Goal: Information Seeking & Learning: Learn about a topic

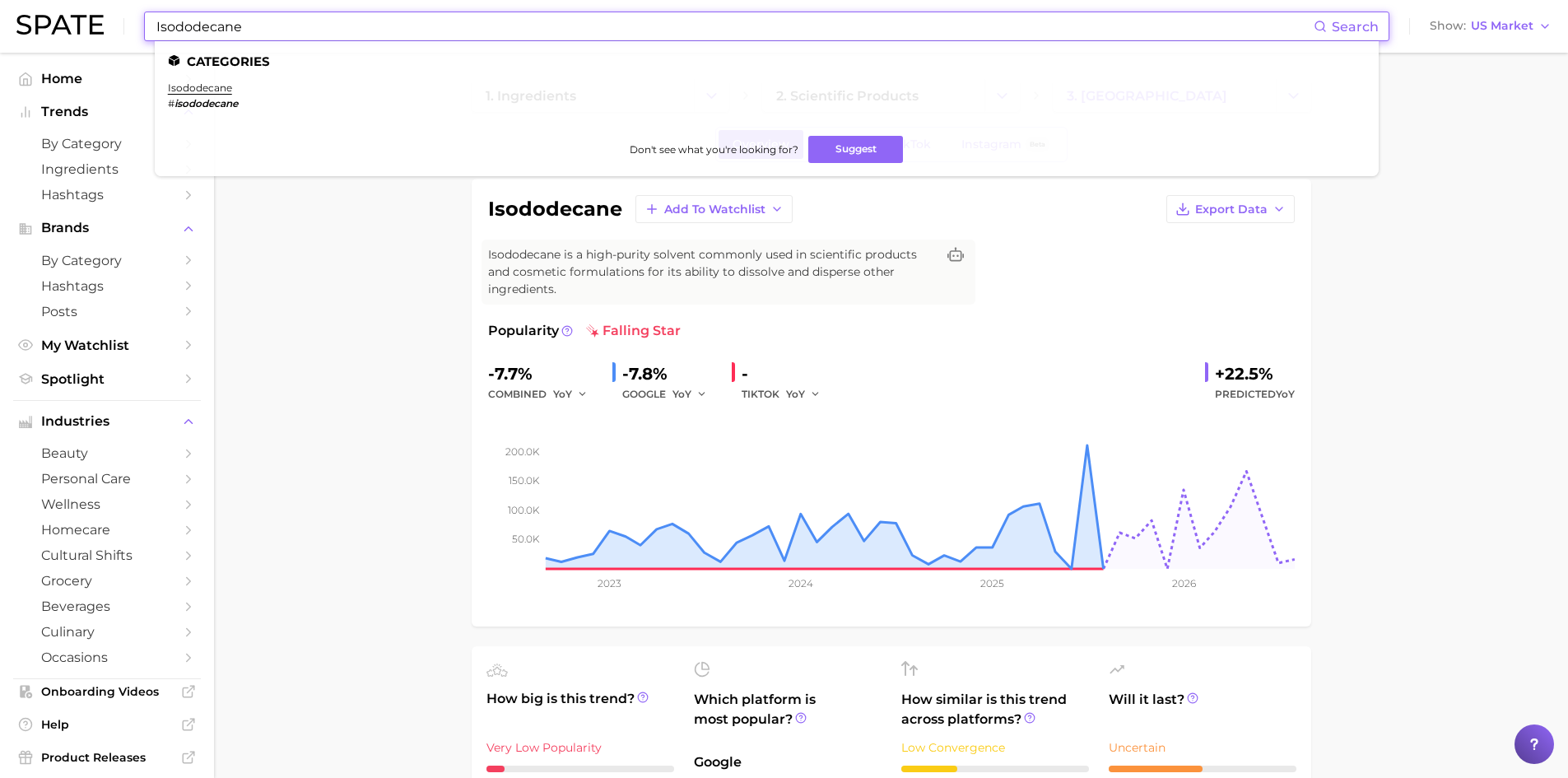
drag, startPoint x: 269, startPoint y: 26, endPoint x: 112, endPoint y: 9, distance: 157.9
click at [112, 9] on div "Isododecane Search Categories isododecane # isododecane Don't see what you're l…" at bounding box center [784, 26] width 1534 height 53
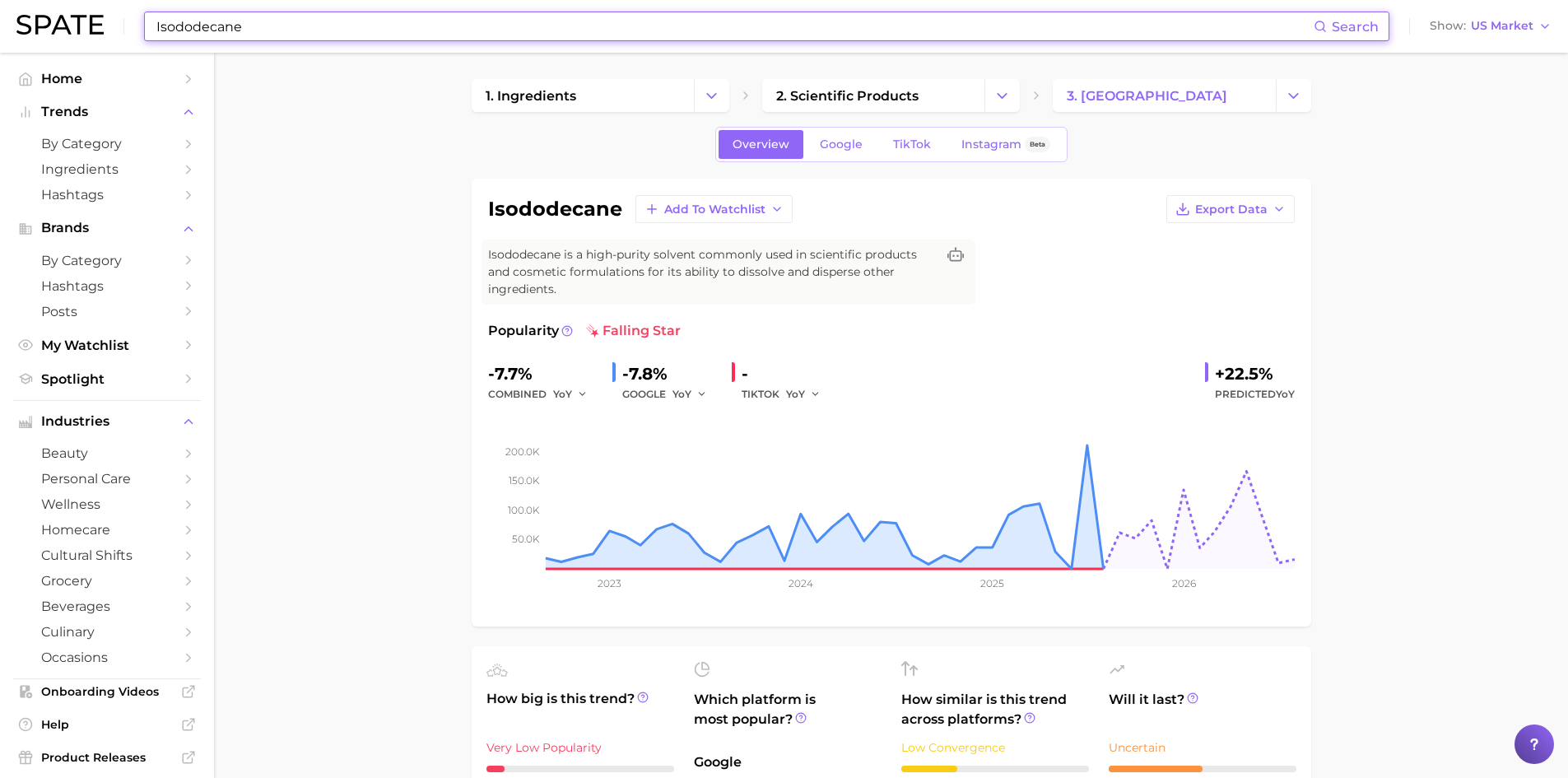
paste input "[MEDICAL_DATA] Salicylat"
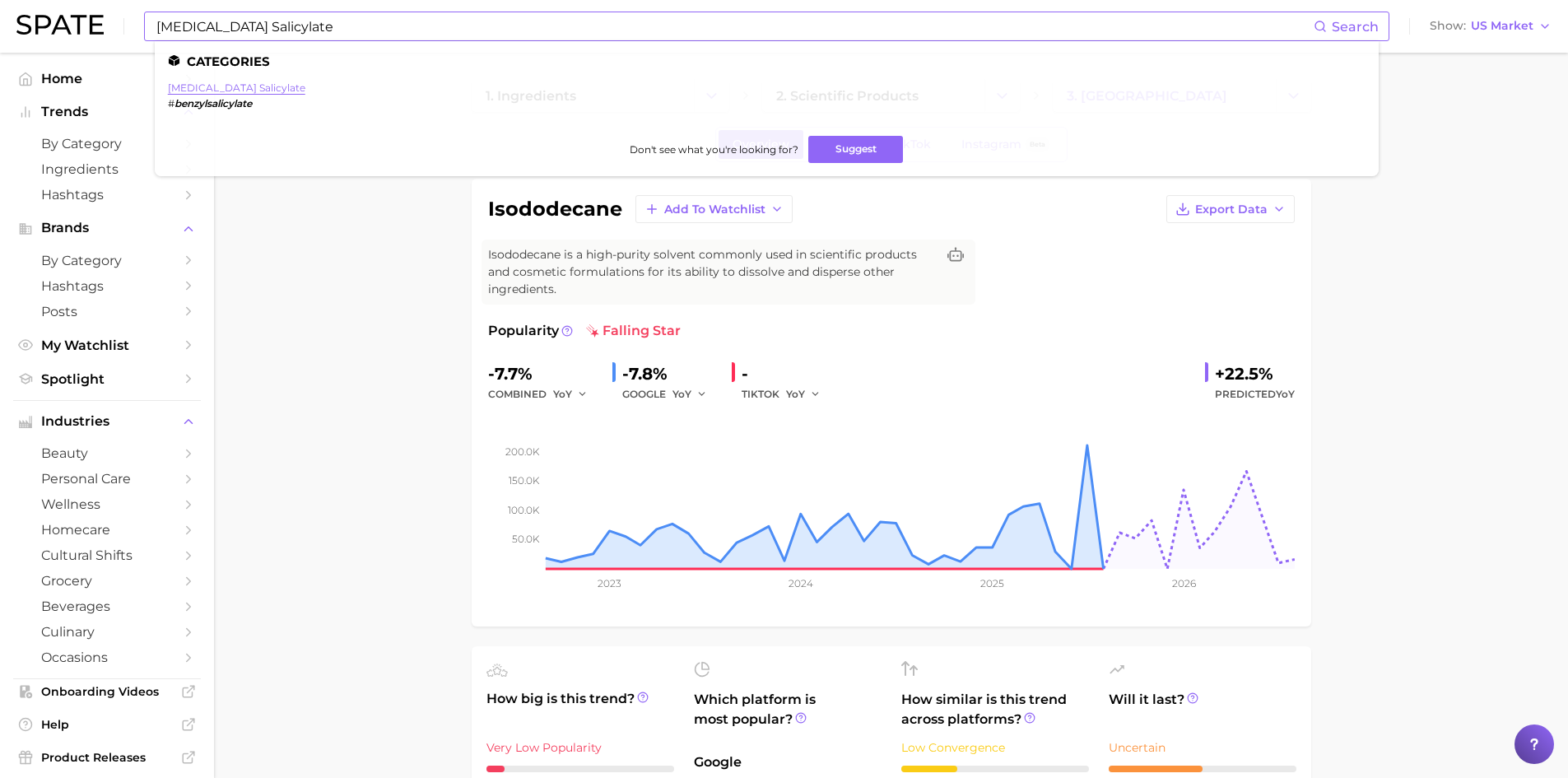
click at [202, 89] on link "[MEDICAL_DATA] salicylate" at bounding box center [236, 87] width 137 height 12
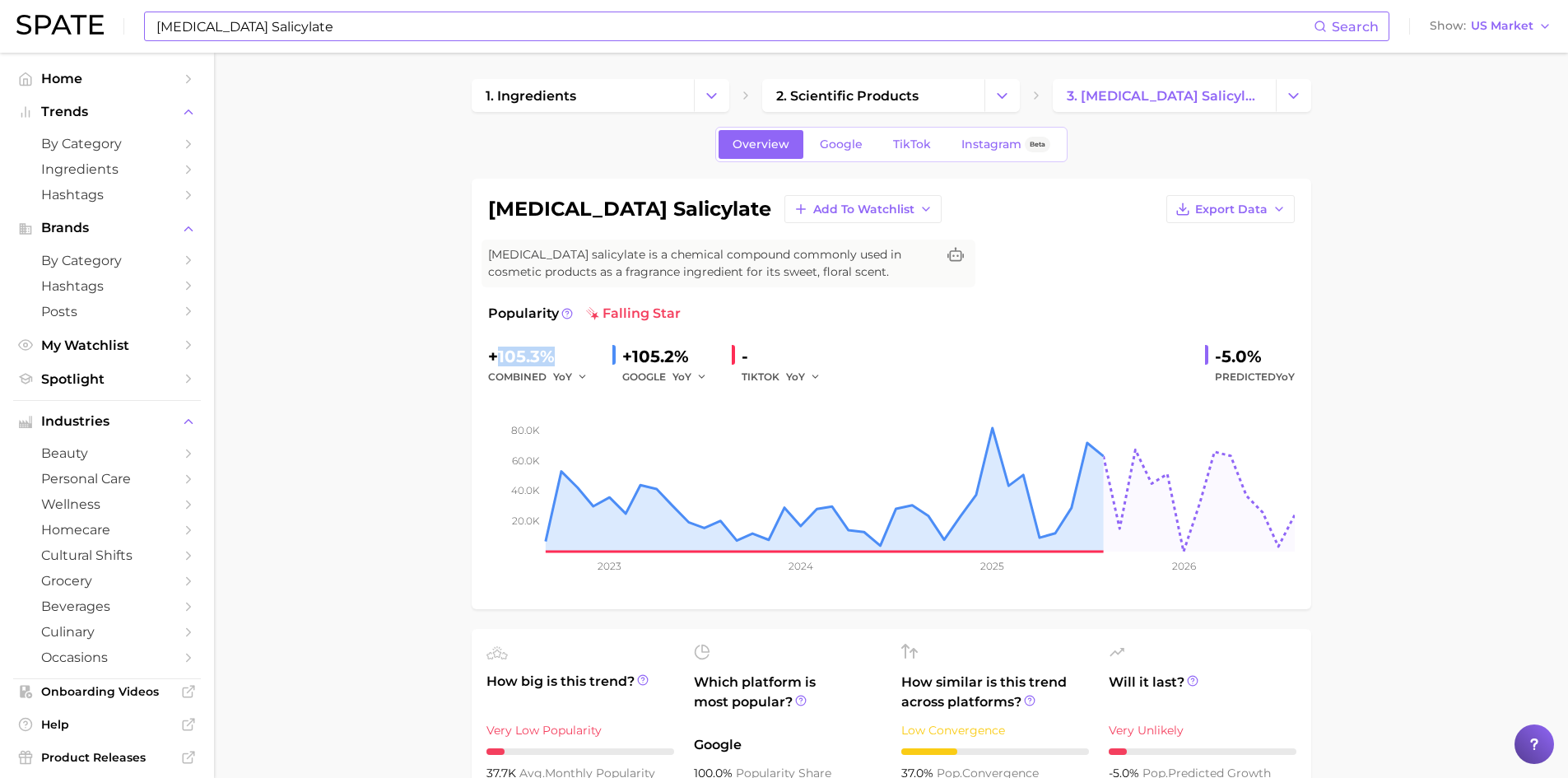
drag, startPoint x: 497, startPoint y: 358, endPoint x: 552, endPoint y: 359, distance: 55.0
click at [552, 359] on div "+105.3%" at bounding box center [544, 356] width 111 height 26
copy div "105.3%"
drag, startPoint x: 1214, startPoint y: 352, endPoint x: 1252, endPoint y: 357, distance: 38.3
click at [1252, 357] on div "-5.0%" at bounding box center [1253, 356] width 80 height 26
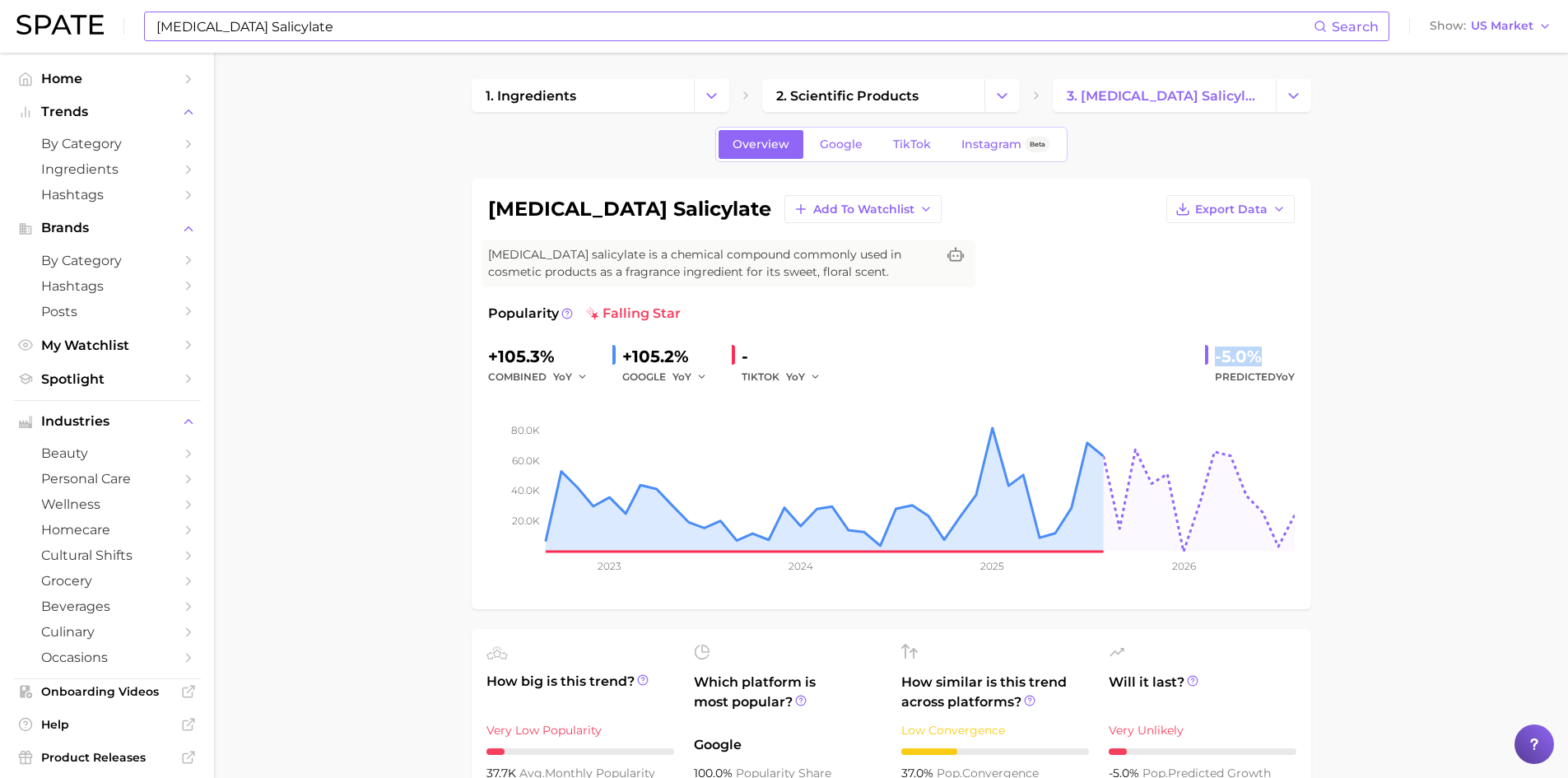
copy div "-5.0%"
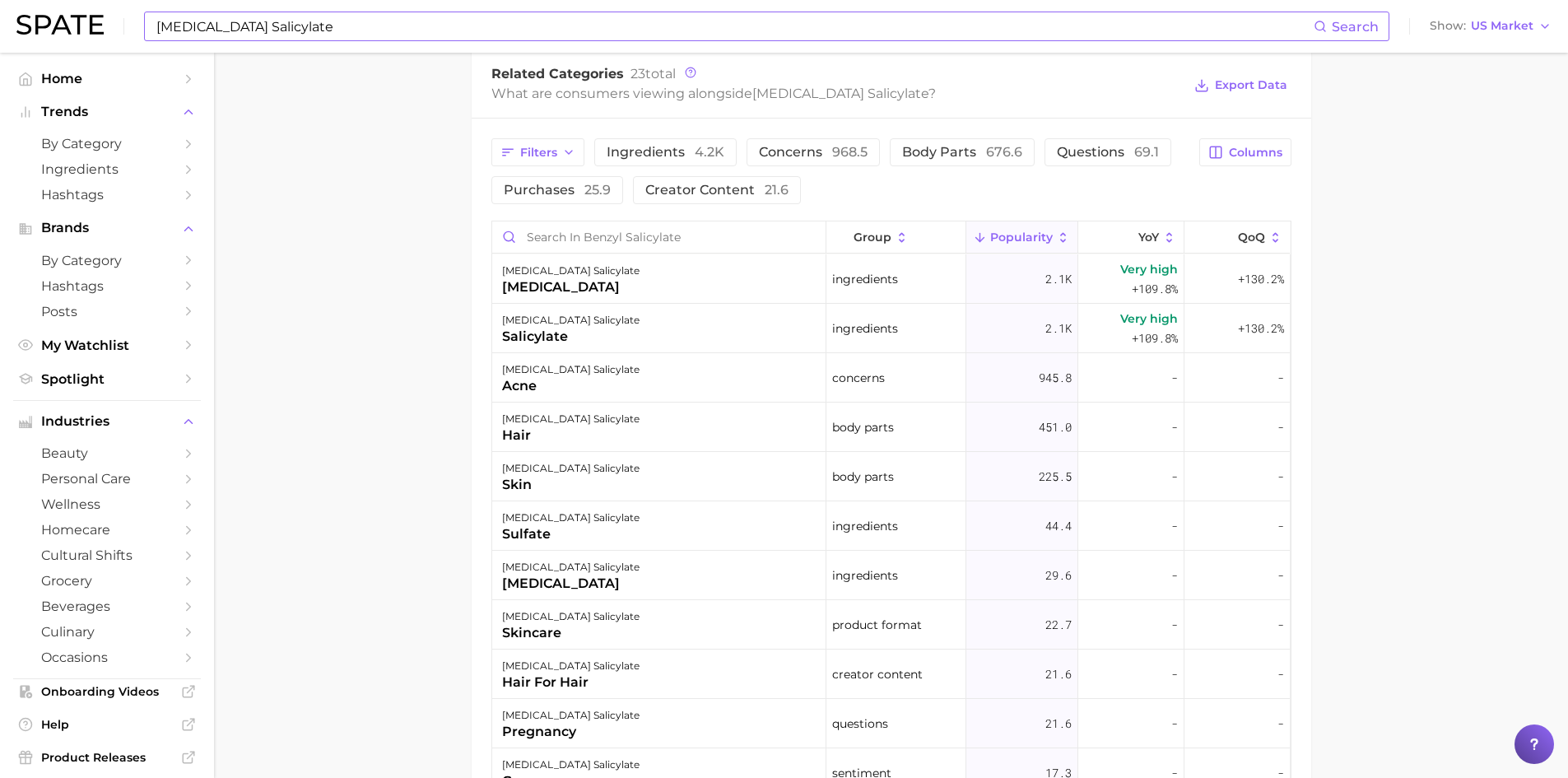
scroll to position [823, 0]
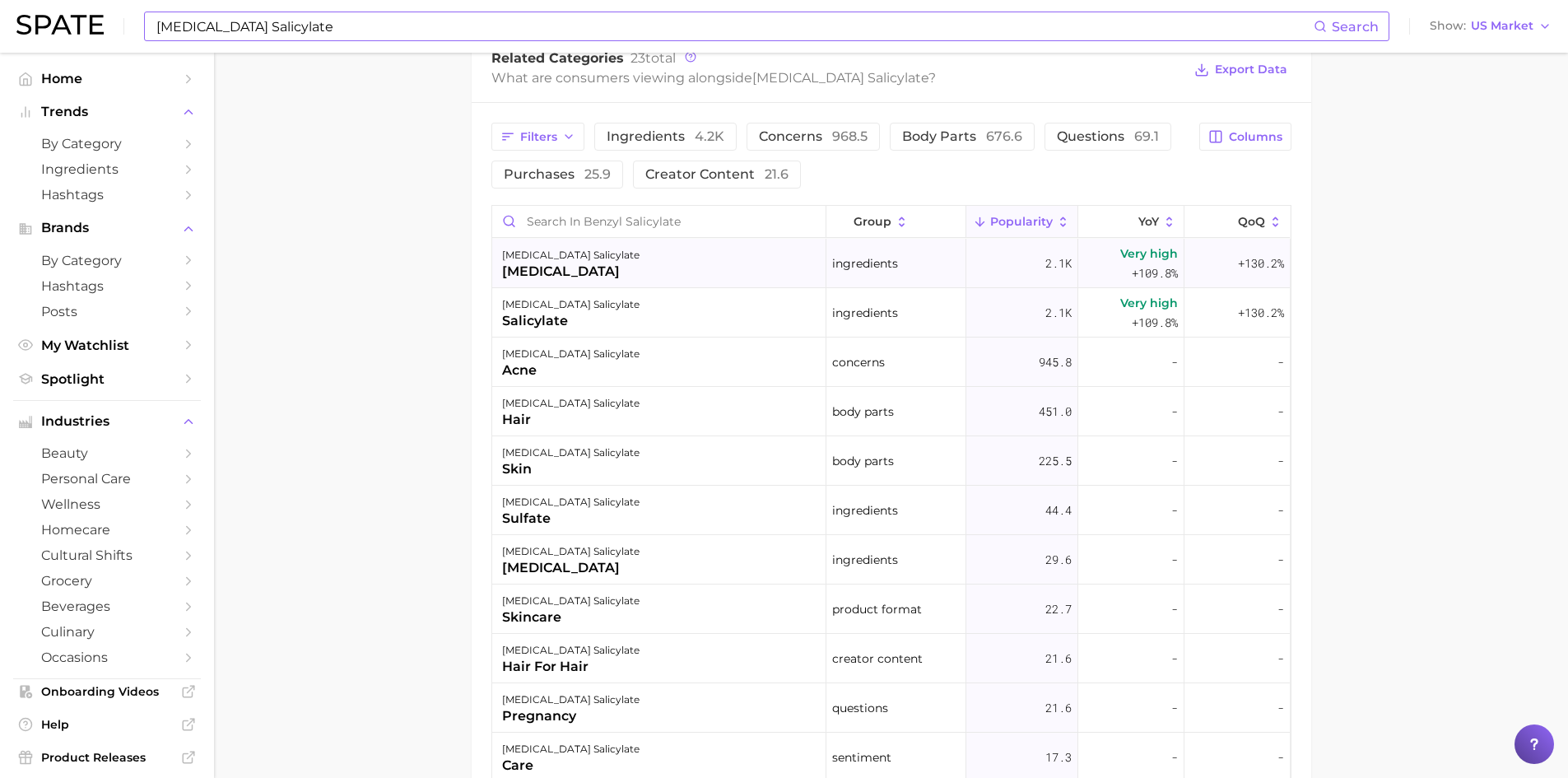
click at [577, 273] on div "[MEDICAL_DATA]" at bounding box center [570, 271] width 137 height 20
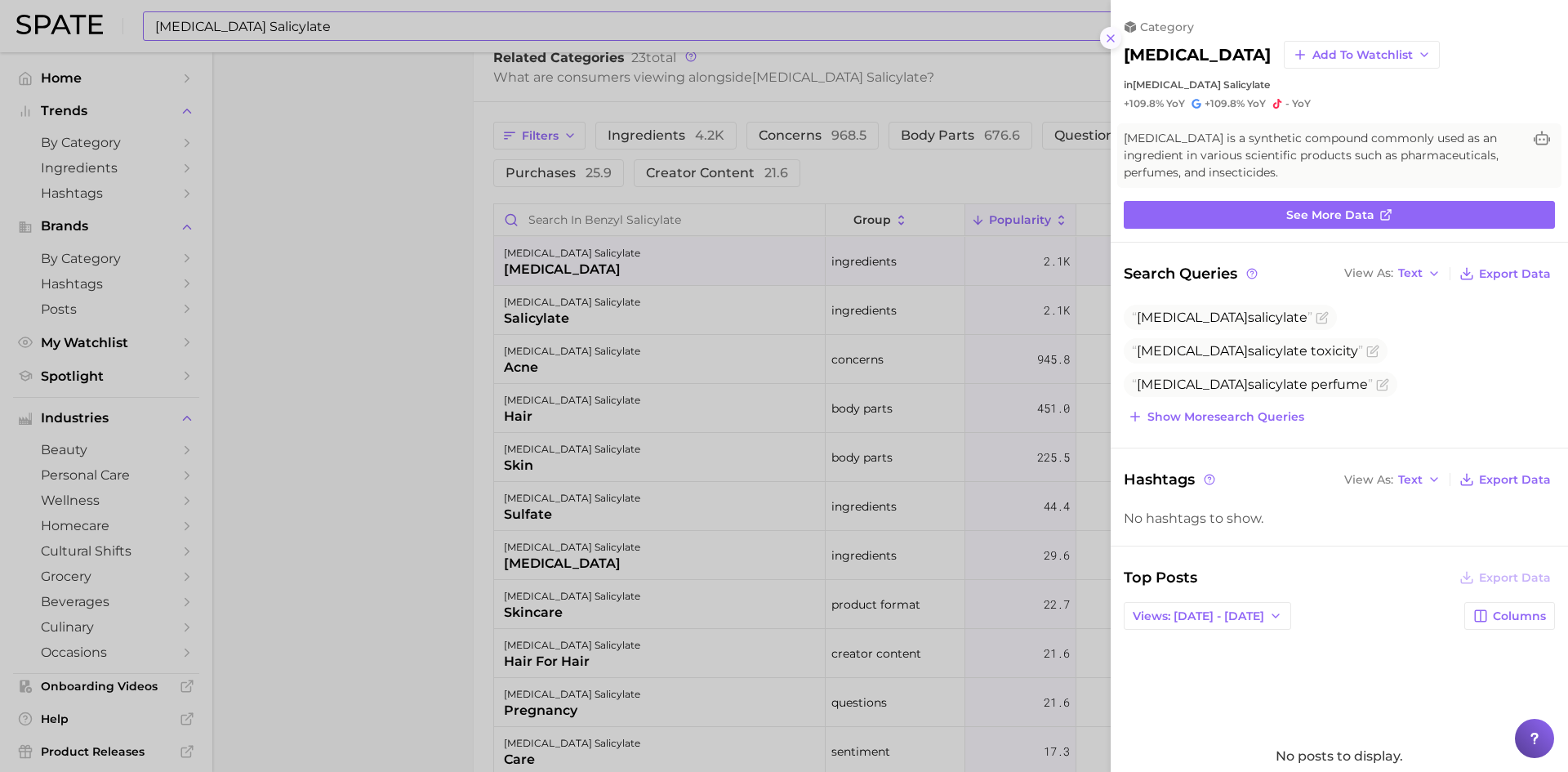
click at [1107, 37] on icon at bounding box center [1111, 38] width 13 height 13
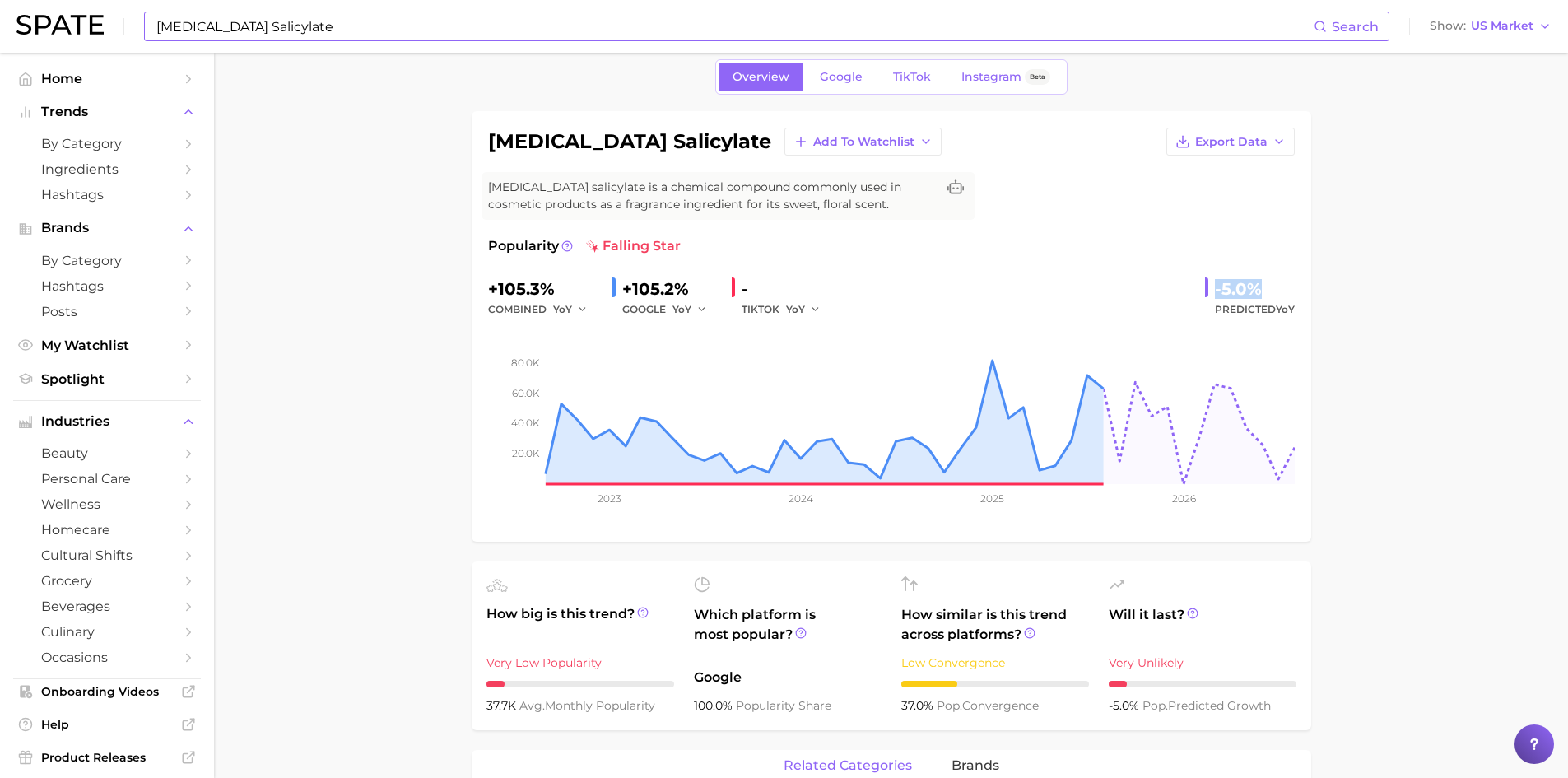
scroll to position [0, 0]
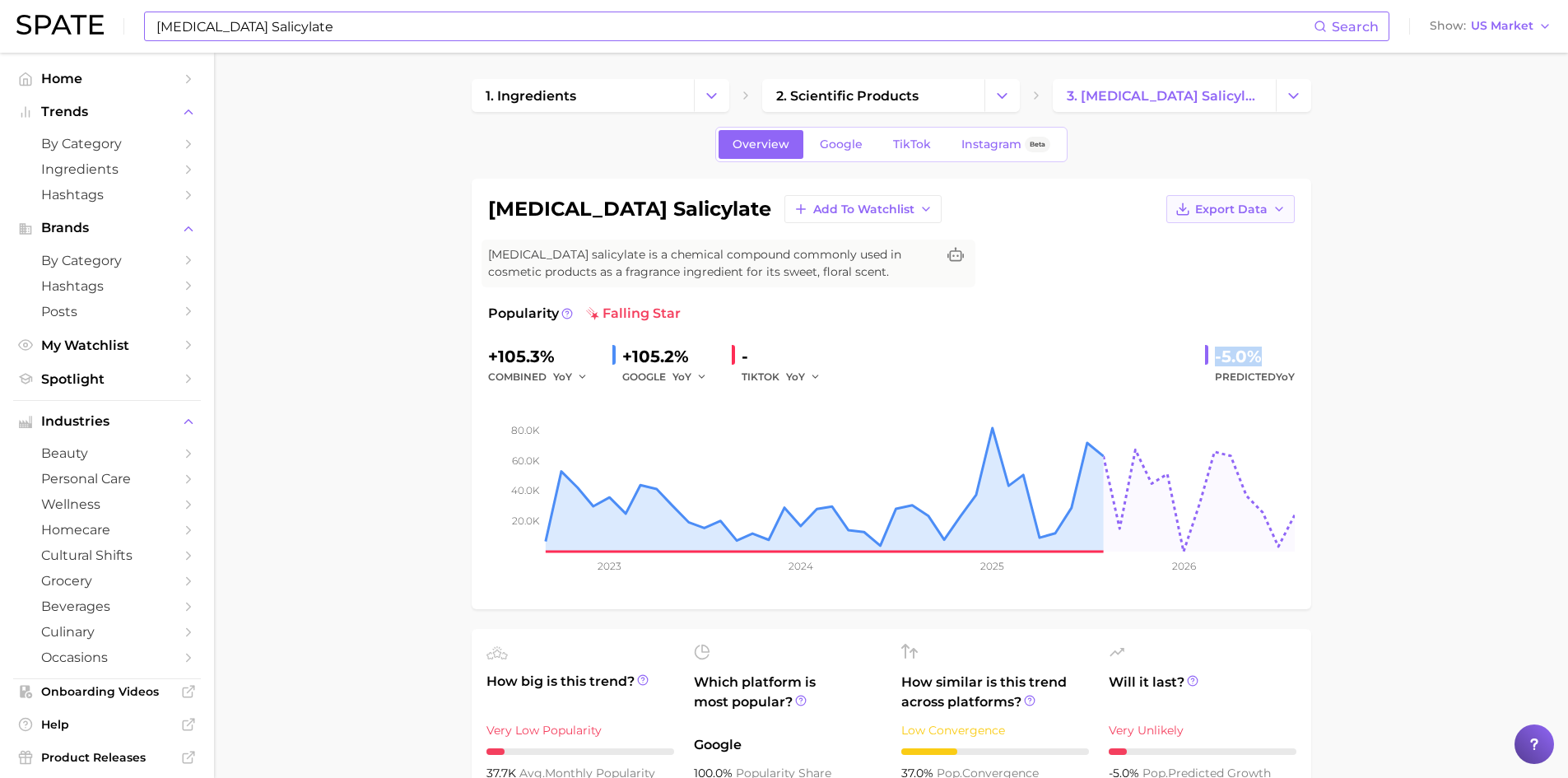
click at [1249, 212] on span "Export Data" at bounding box center [1231, 209] width 73 height 14
click at [1213, 269] on span "Time Series Image" at bounding box center [1196, 270] width 110 height 14
click at [246, 32] on input "[MEDICAL_DATA] Salicylate" at bounding box center [734, 26] width 1158 height 28
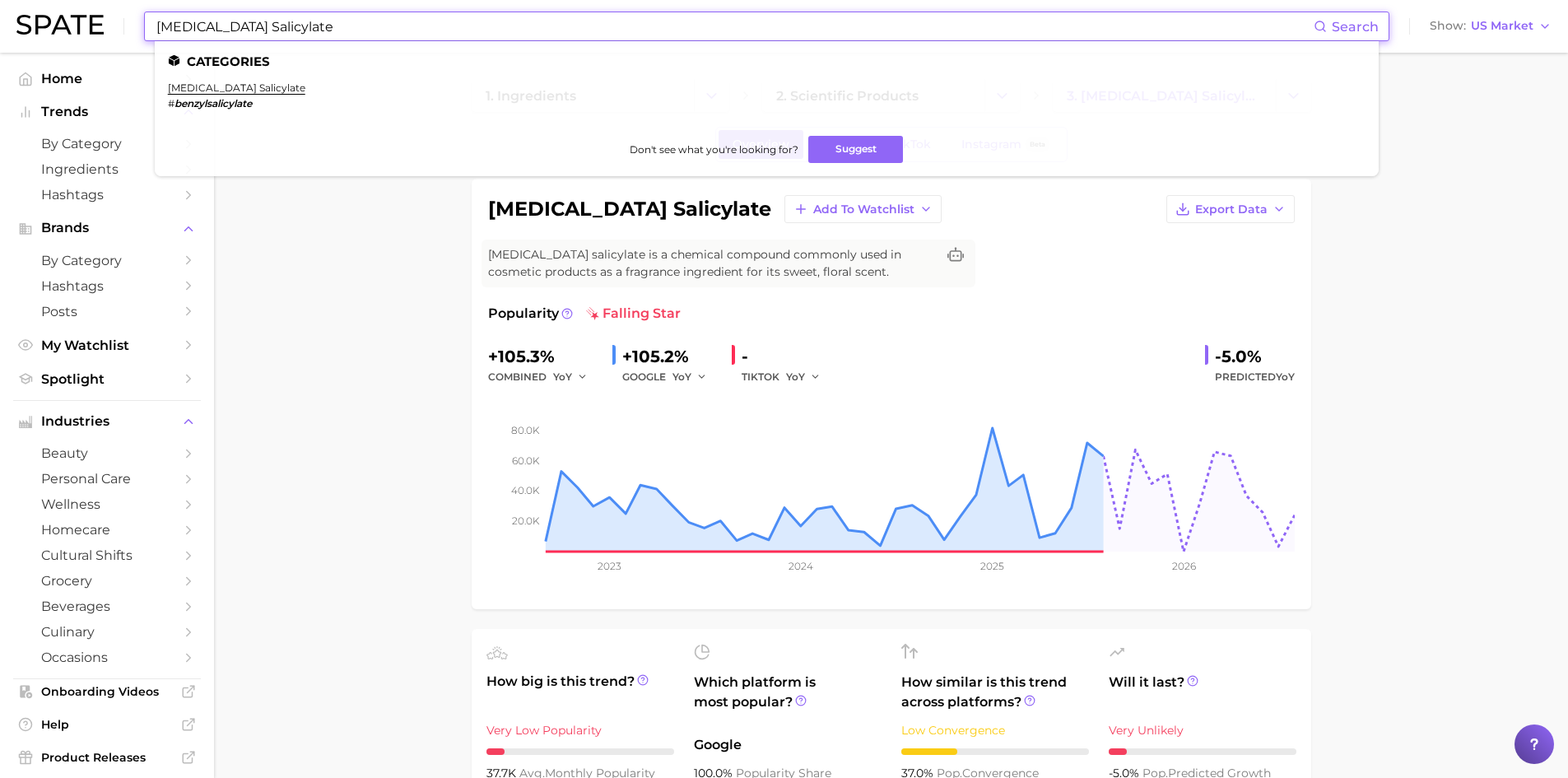
drag, startPoint x: 285, startPoint y: 33, endPoint x: 144, endPoint y: 9, distance: 143.0
click at [145, 9] on div "[MEDICAL_DATA] Salicylate Search Categories [MEDICAL_DATA] salicylate # benzyls…" at bounding box center [784, 26] width 1534 height 53
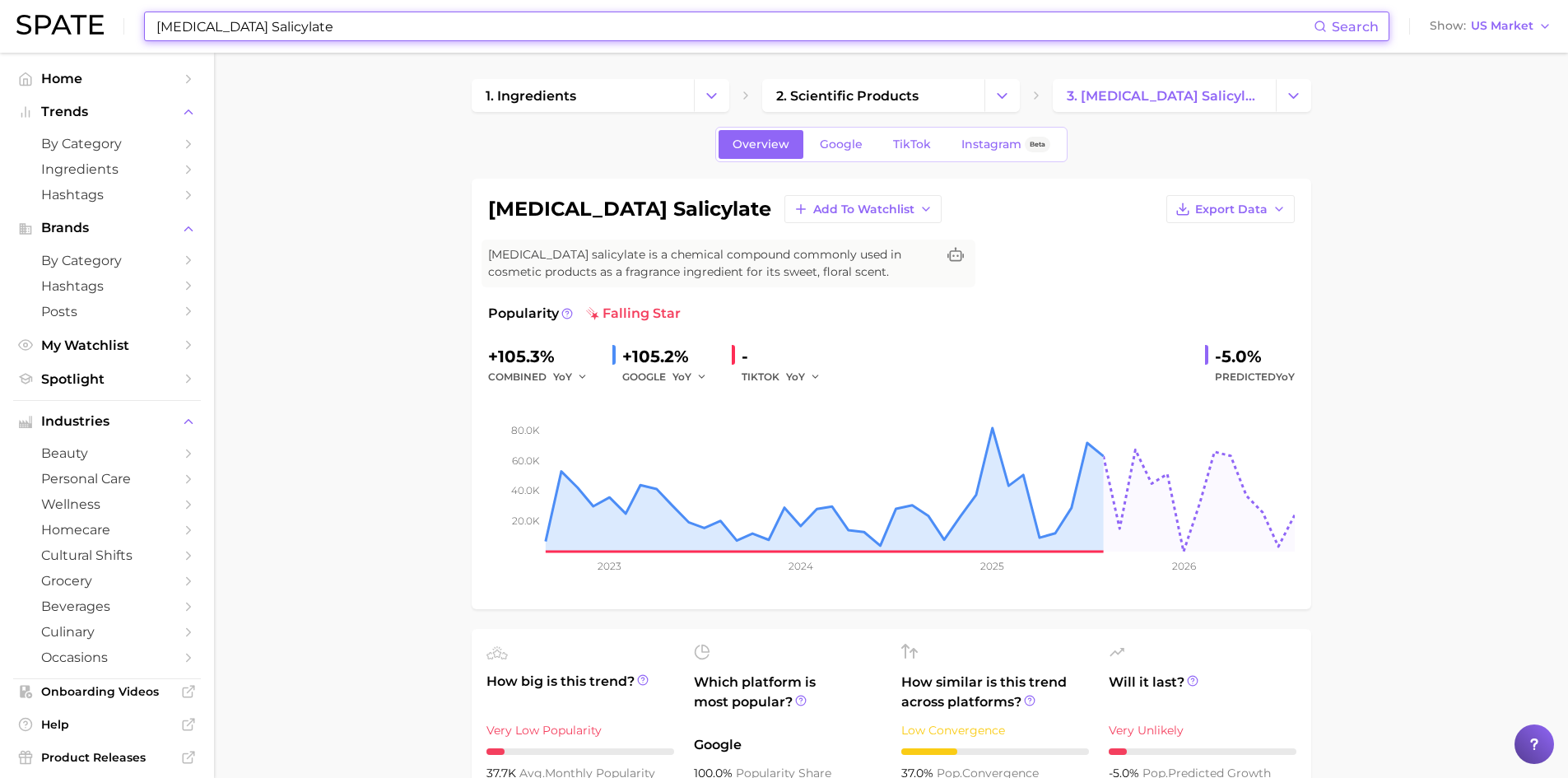
paste input "Polysorbate 60"
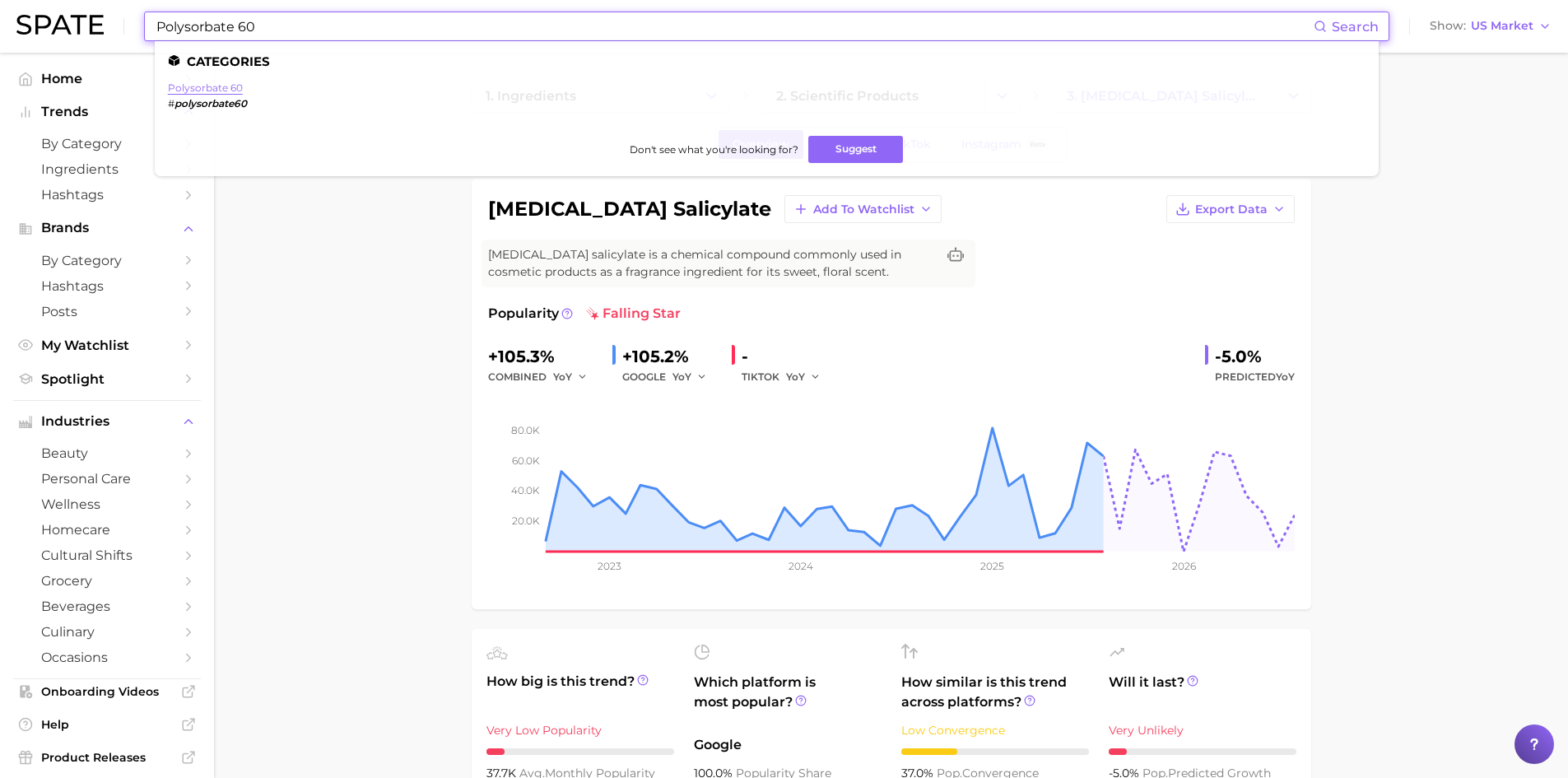
click at [195, 90] on link "polysorbate 60" at bounding box center [205, 87] width 75 height 12
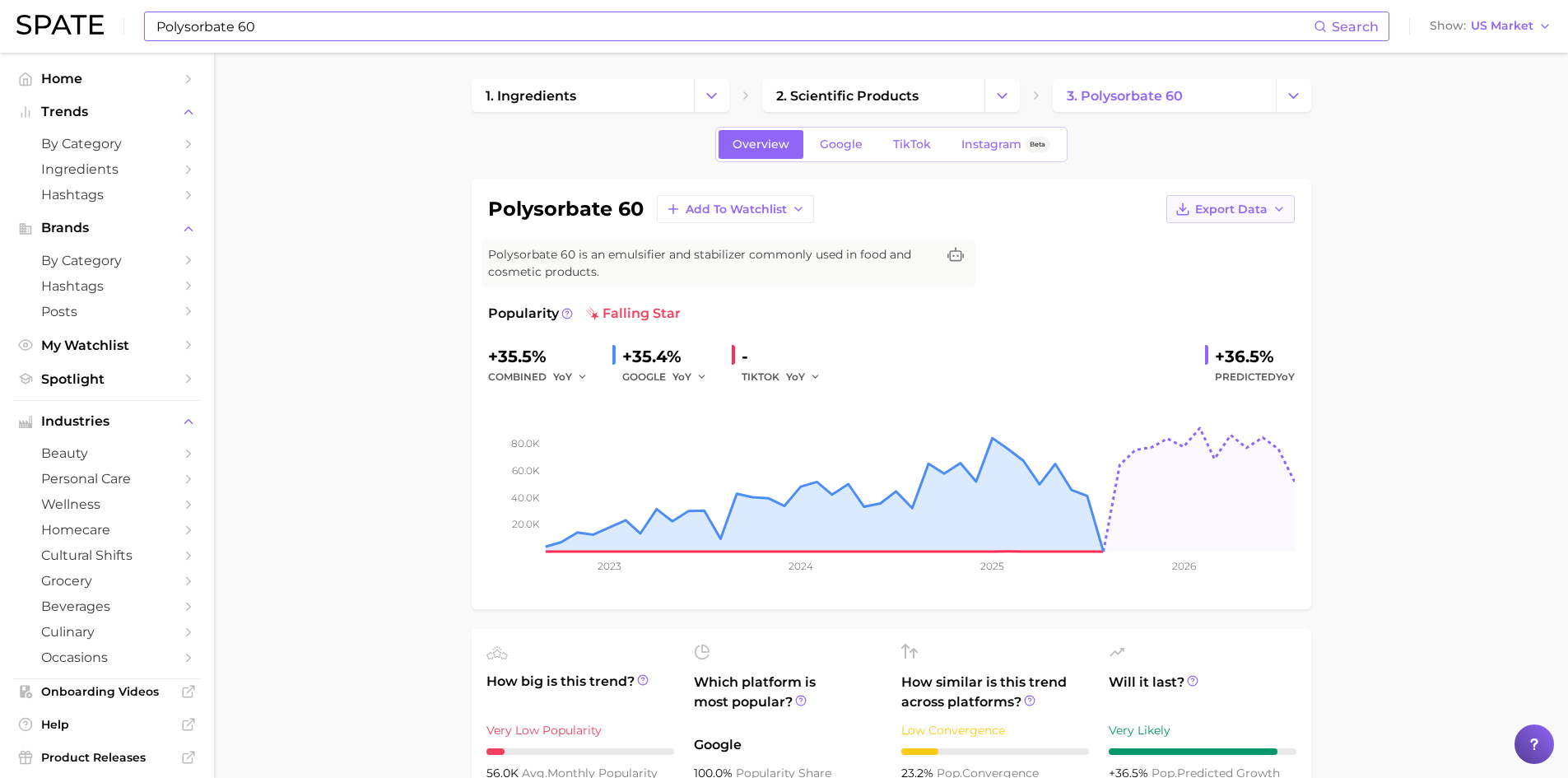
click at [1237, 210] on span "Export Data" at bounding box center [1231, 209] width 73 height 14
click at [1243, 273] on span "Time Series Image" at bounding box center [1196, 270] width 110 height 14
drag, startPoint x: 506, startPoint y: 363, endPoint x: 551, endPoint y: 360, distance: 45.1
click at [551, 360] on div "+35.5%" at bounding box center [544, 356] width 111 height 26
copy div "35.5%"
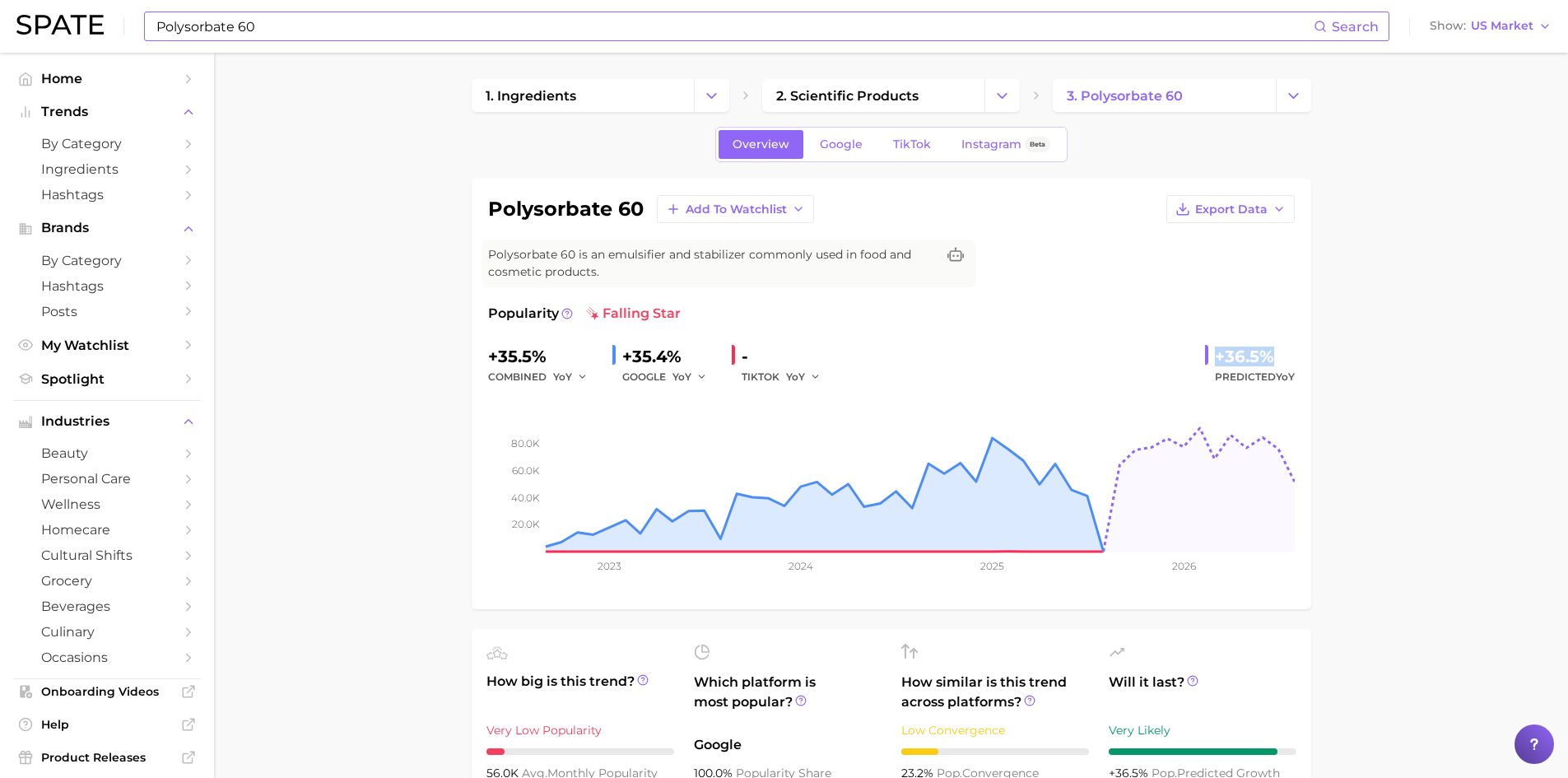
drag, startPoint x: 1253, startPoint y: 362, endPoint x: 1278, endPoint y: 364, distance: 25.1
click at [1278, 364] on div "+36.5%" at bounding box center [1253, 356] width 80 height 26
copy div "+36.5%"
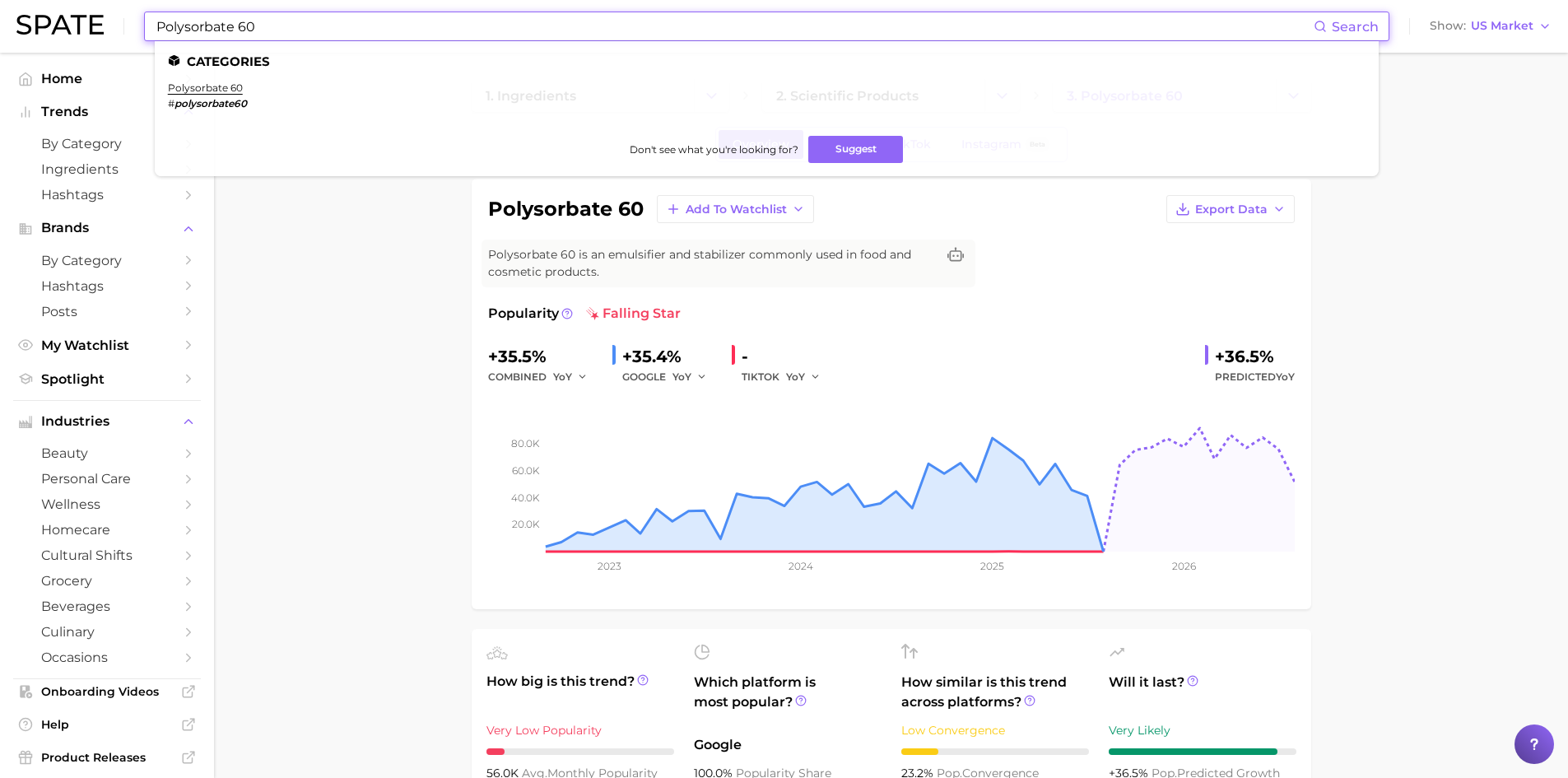
click at [206, 29] on input "Polysorbate 60" at bounding box center [734, 26] width 1158 height 28
drag, startPoint x: 298, startPoint y: 28, endPoint x: 114, endPoint y: 4, distance: 185.6
click at [114, 4] on div "Polysorbate 60 Search Categories polysorbate 60 # polysorbate60 Don't see what …" at bounding box center [784, 26] width 1534 height 53
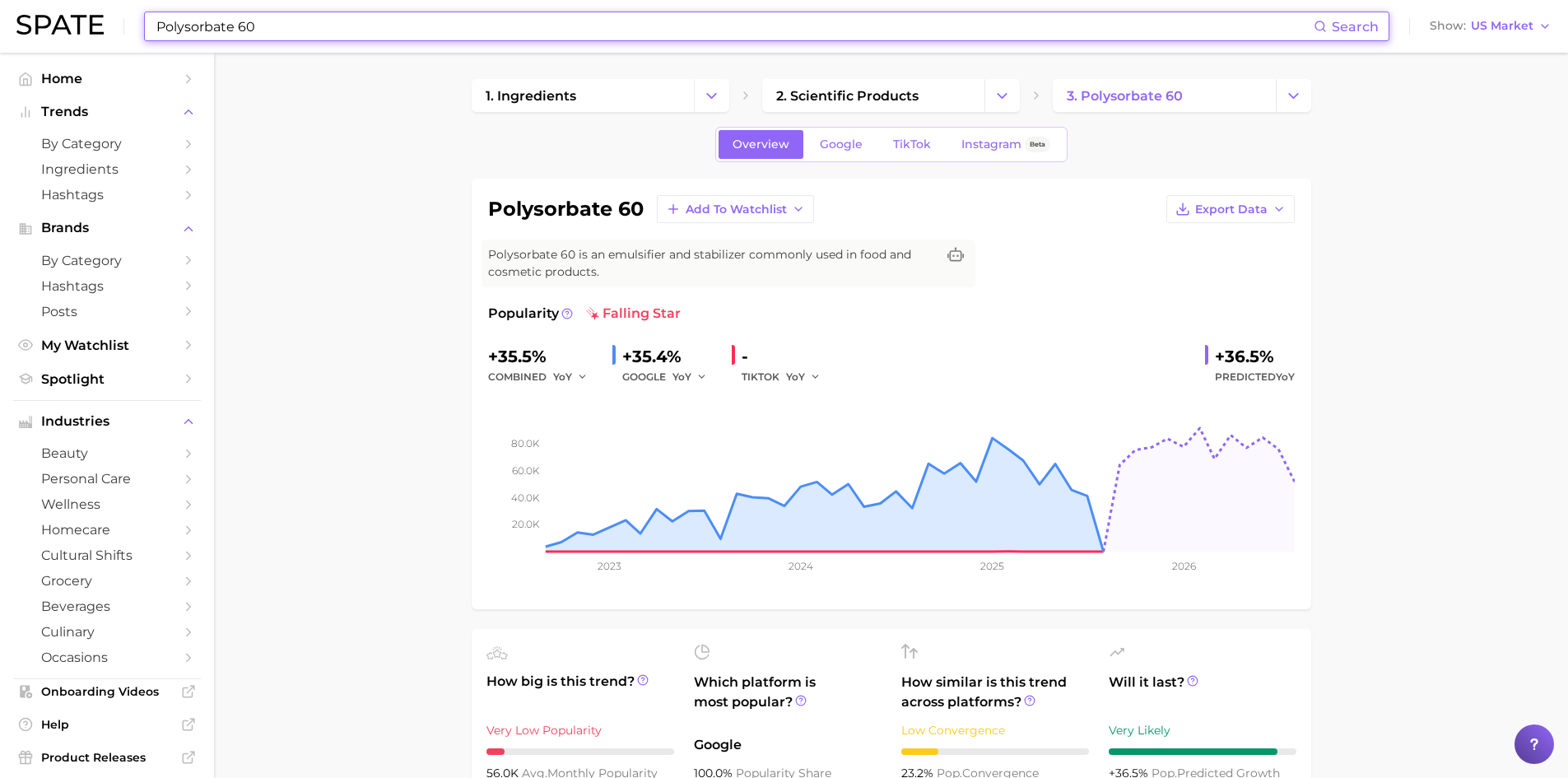
paste input "Triethyl Citrate"
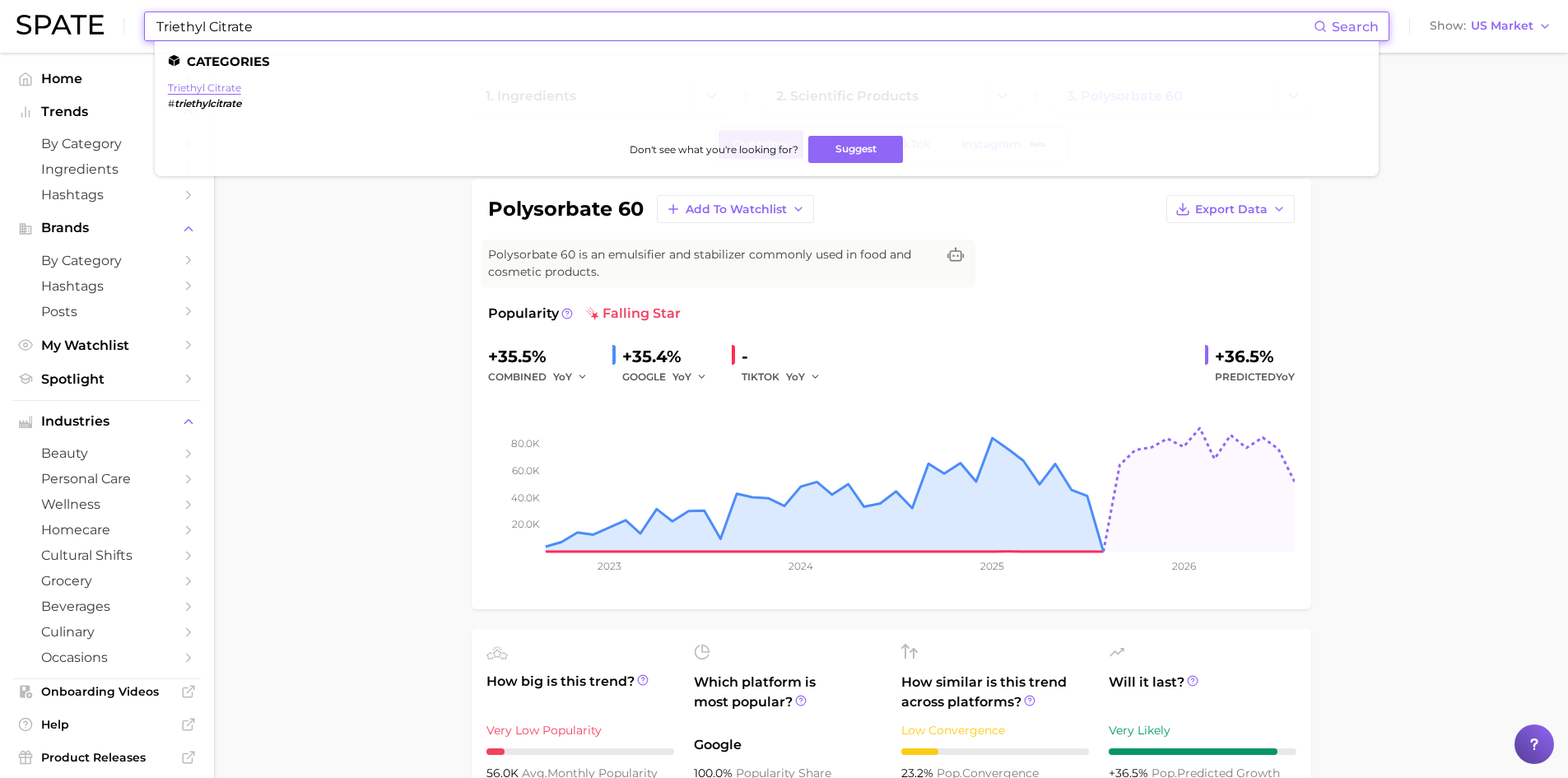
click at [196, 86] on link "triethyl citrate" at bounding box center [204, 87] width 73 height 12
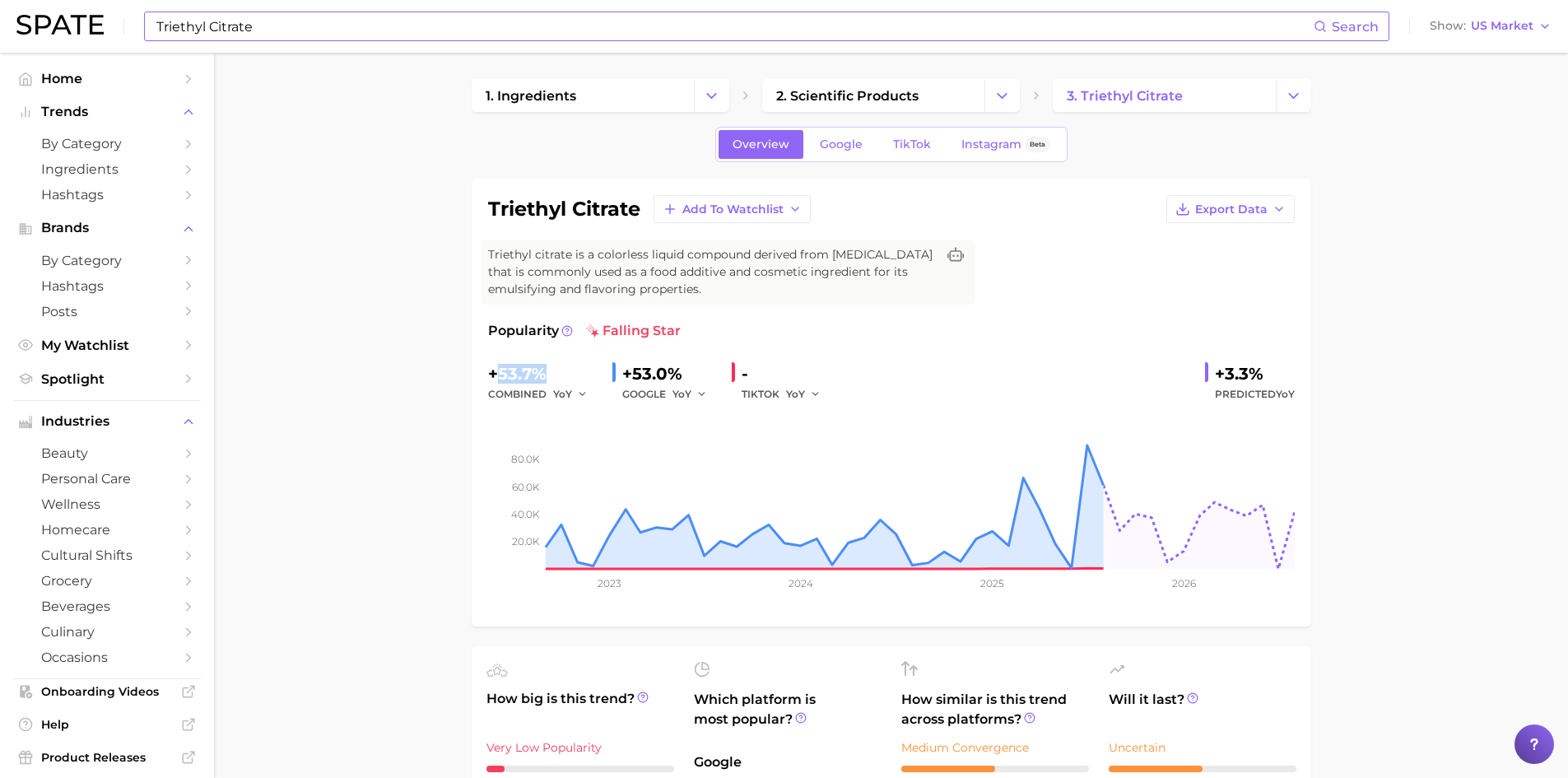
drag, startPoint x: 495, startPoint y: 379, endPoint x: 551, endPoint y: 380, distance: 56.0
click at [551, 380] on div "+53.7%" at bounding box center [544, 373] width 111 height 26
copy div "53.7%"
drag, startPoint x: 1214, startPoint y: 372, endPoint x: 1269, endPoint y: 374, distance: 55.0
click at [1269, 374] on div "+3.3%" at bounding box center [1253, 373] width 80 height 26
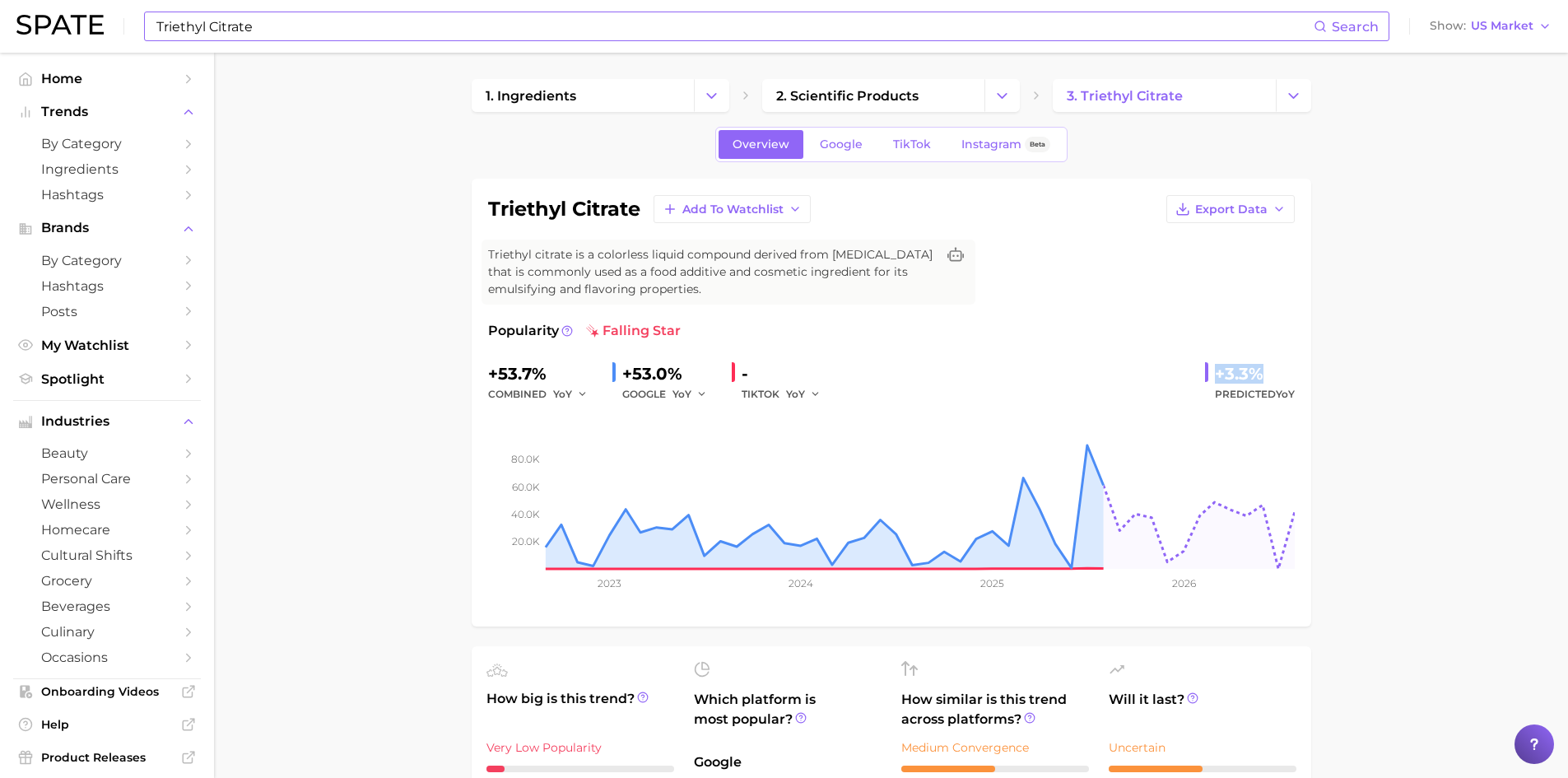
copy div "+3.3%"
click at [1250, 213] on span "Export Data" at bounding box center [1231, 209] width 73 height 14
click at [1231, 270] on span "Time Series Image" at bounding box center [1196, 270] width 110 height 14
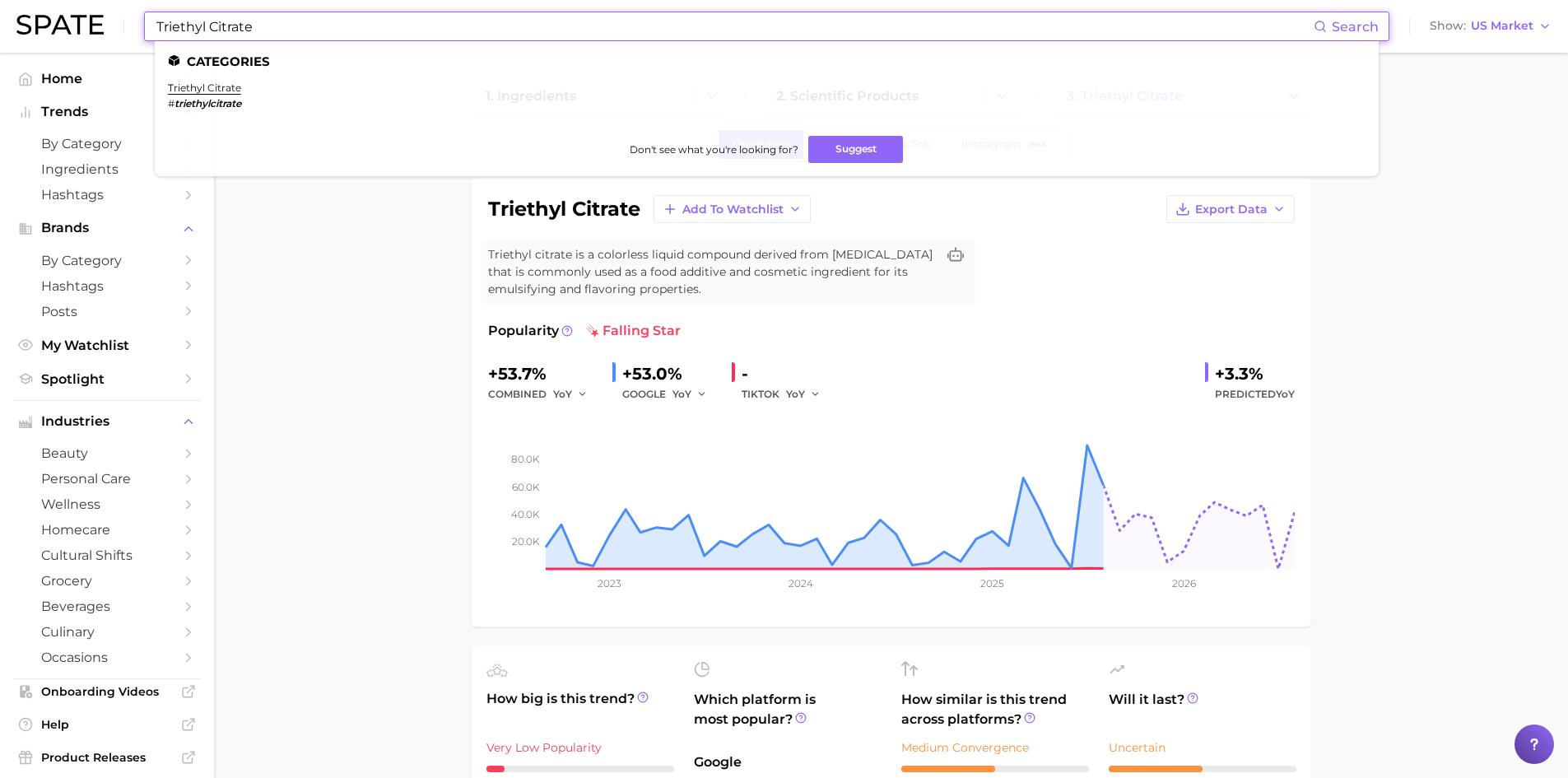
click at [236, 26] on input "Triethyl Citrate" at bounding box center [734, 26] width 1158 height 28
drag, startPoint x: 258, startPoint y: 23, endPoint x: 129, endPoint y: 24, distance: 129.0
click at [129, 24] on div "Triethyl Citrate Search Categories triethyl citrate # triethylcitrate Don't see…" at bounding box center [784, 26] width 1534 height 53
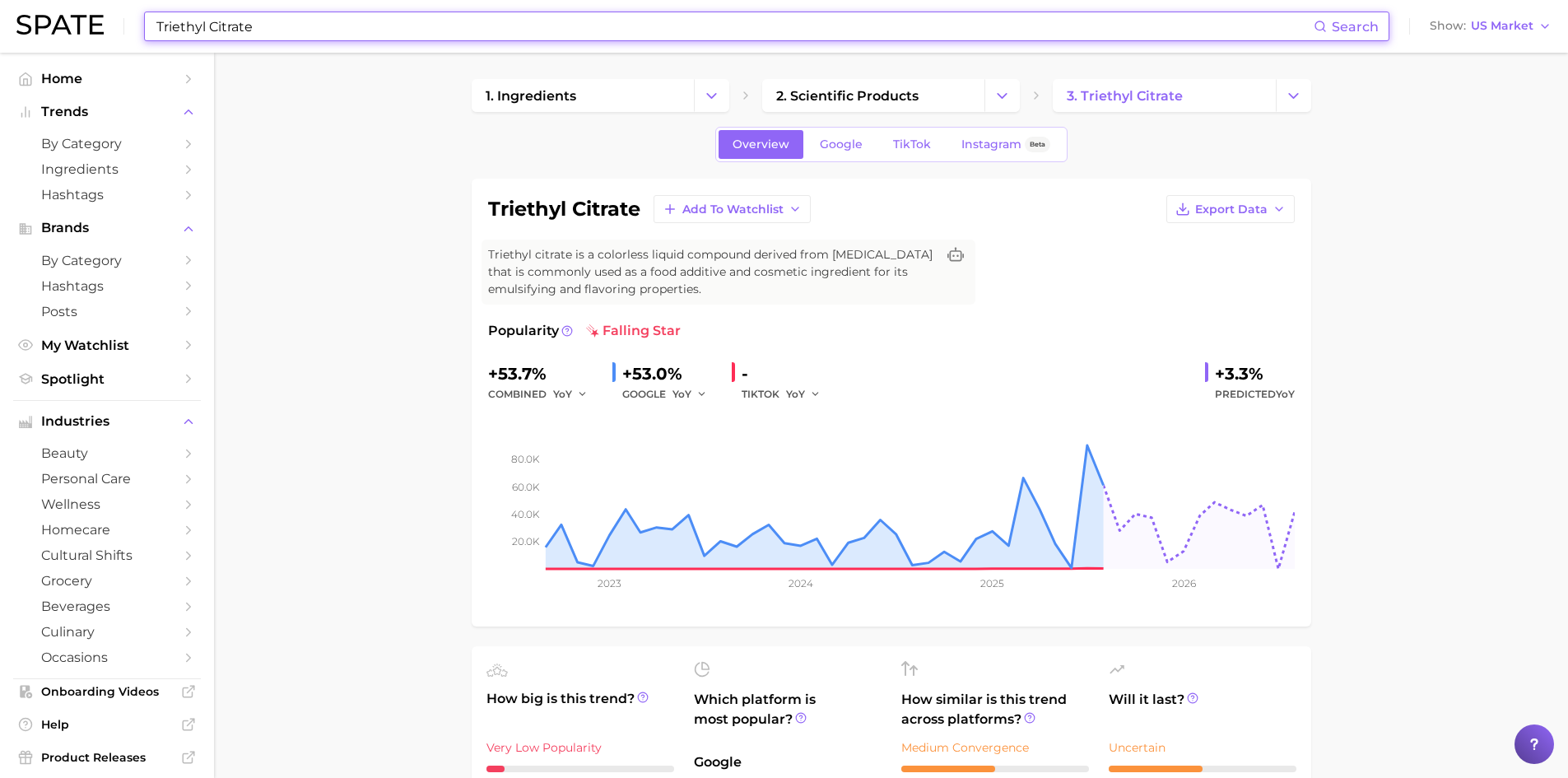
paste input "Sorbic Acid"
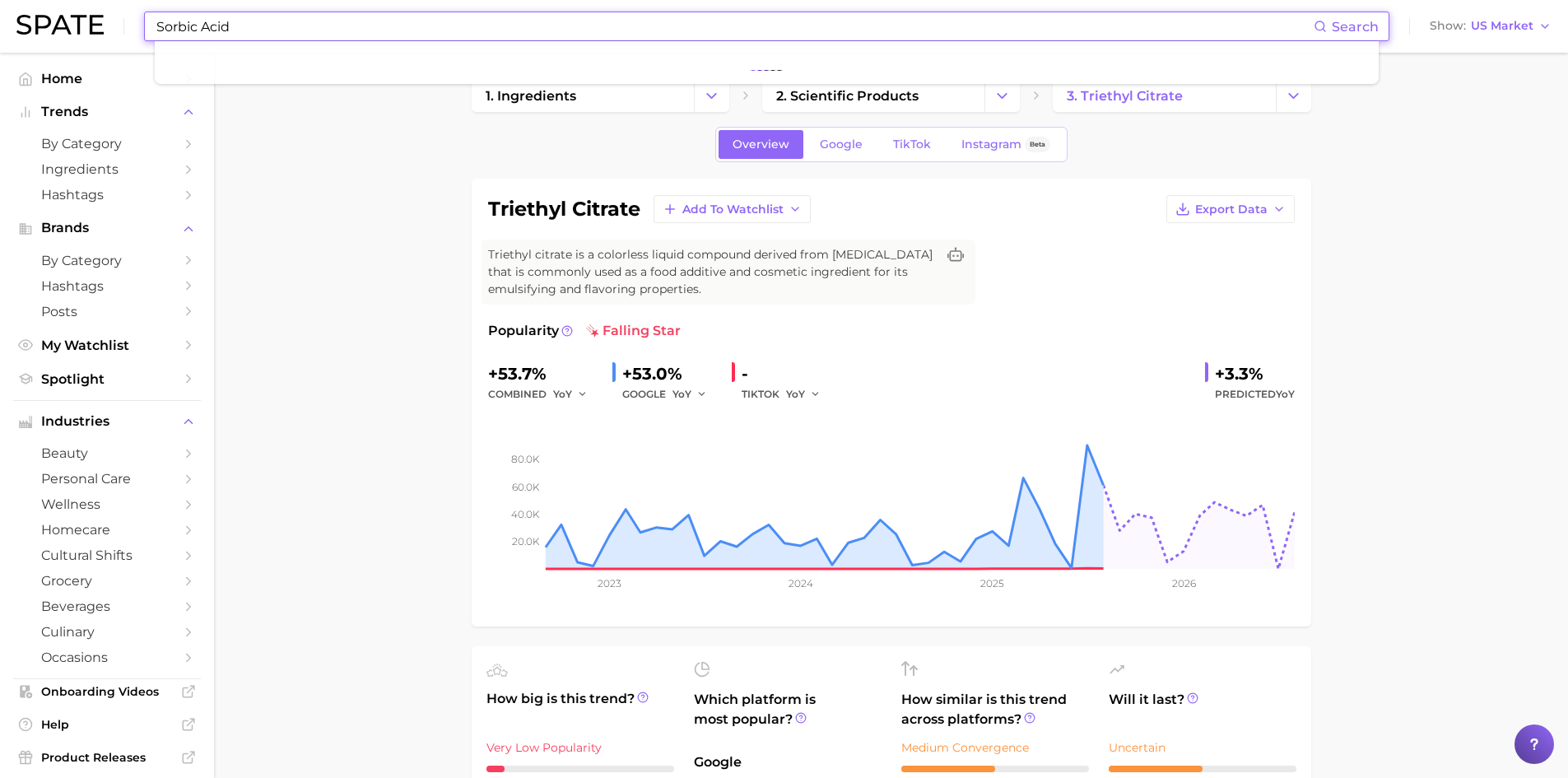
type input "Sorbic Acid"
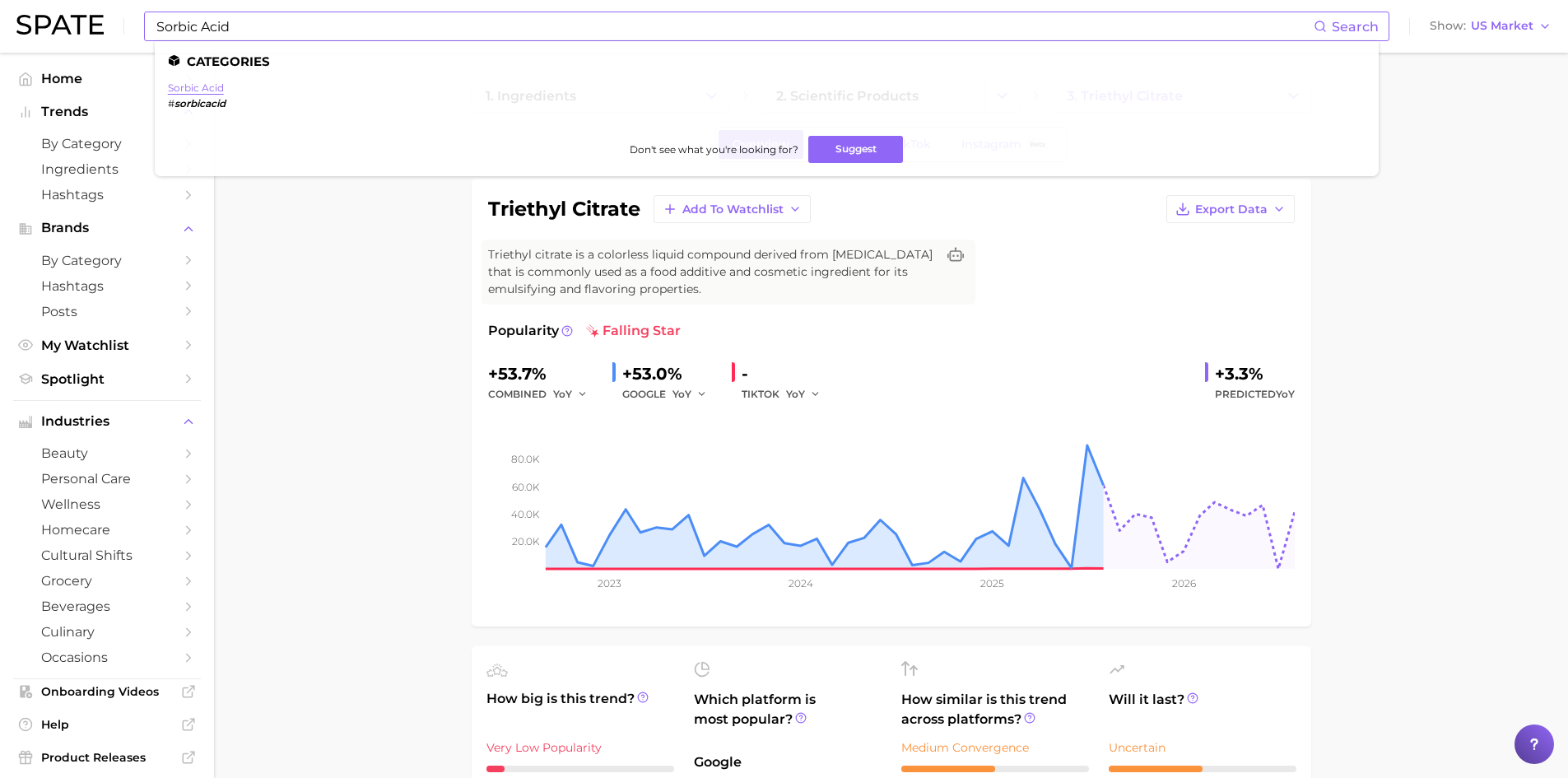
click at [190, 88] on link "sorbic acid" at bounding box center [196, 87] width 56 height 12
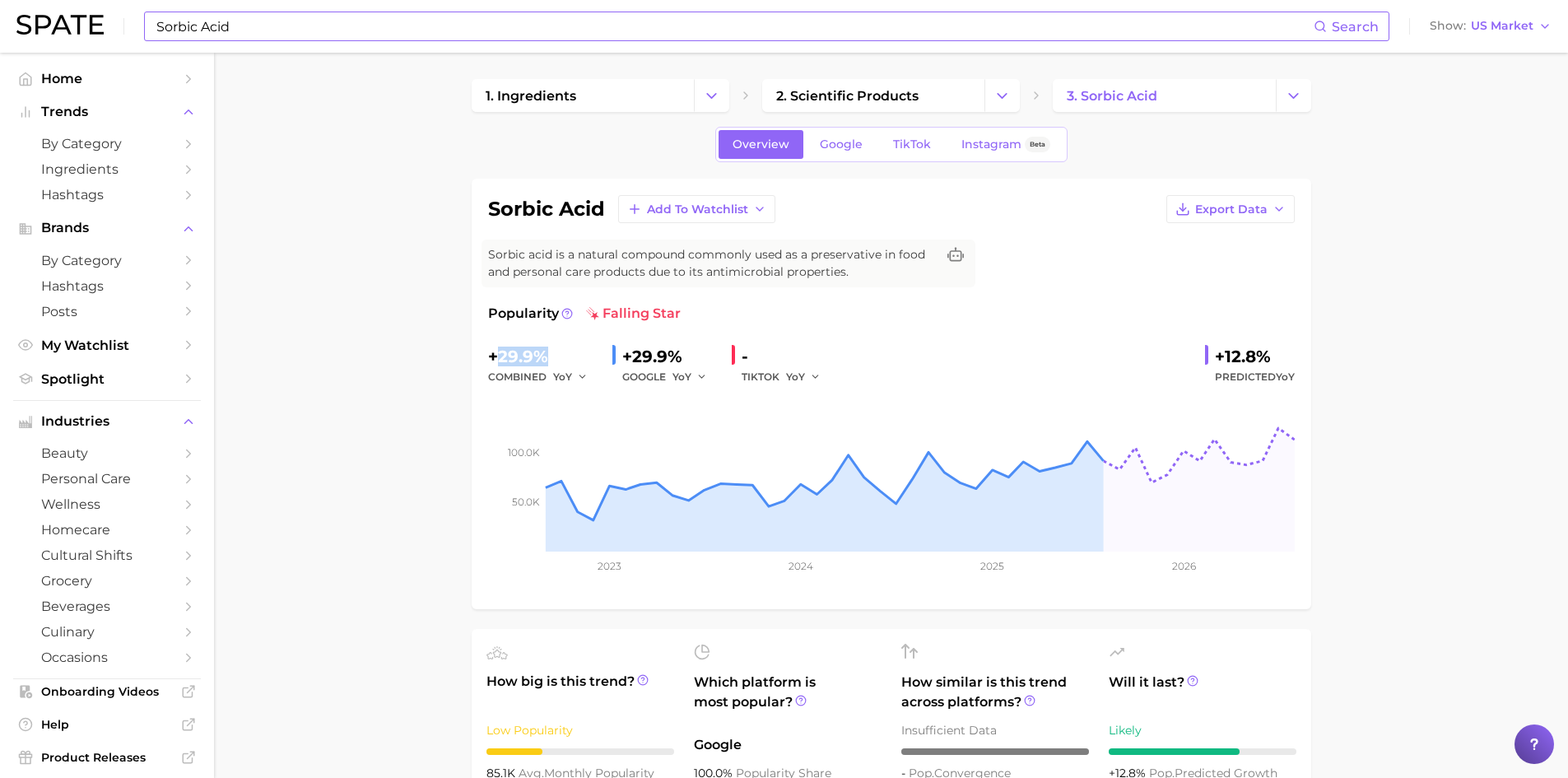
drag, startPoint x: 499, startPoint y: 356, endPoint x: 559, endPoint y: 365, distance: 60.7
click at [559, 365] on div "+29.9%" at bounding box center [544, 356] width 111 height 26
copy div "29.9%"
drag, startPoint x: 1213, startPoint y: 355, endPoint x: 1266, endPoint y: 362, distance: 53.5
click at [1266, 362] on div "+12.8%" at bounding box center [1253, 356] width 80 height 26
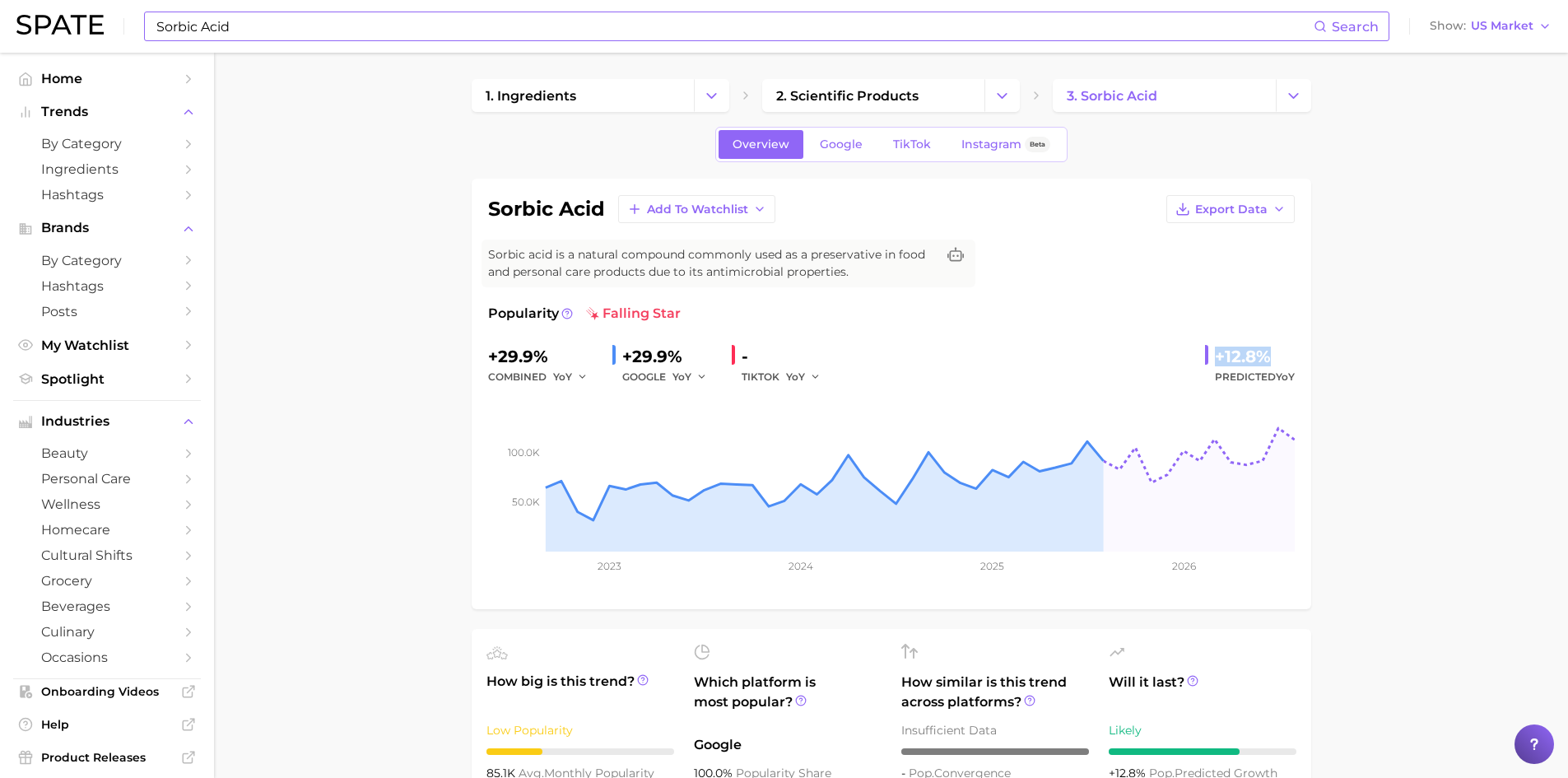
copy div "+12.8%"
click at [1225, 212] on span "Export Data" at bounding box center [1231, 209] width 73 height 14
click at [1182, 271] on span "Time Series Image" at bounding box center [1196, 270] width 110 height 14
drag, startPoint x: 807, startPoint y: 257, endPoint x: 643, endPoint y: 276, distance: 165.1
click at [643, 276] on span "Sorbic acid is a natural compound commonly used as a preservative in food and p…" at bounding box center [712, 264] width 448 height 35
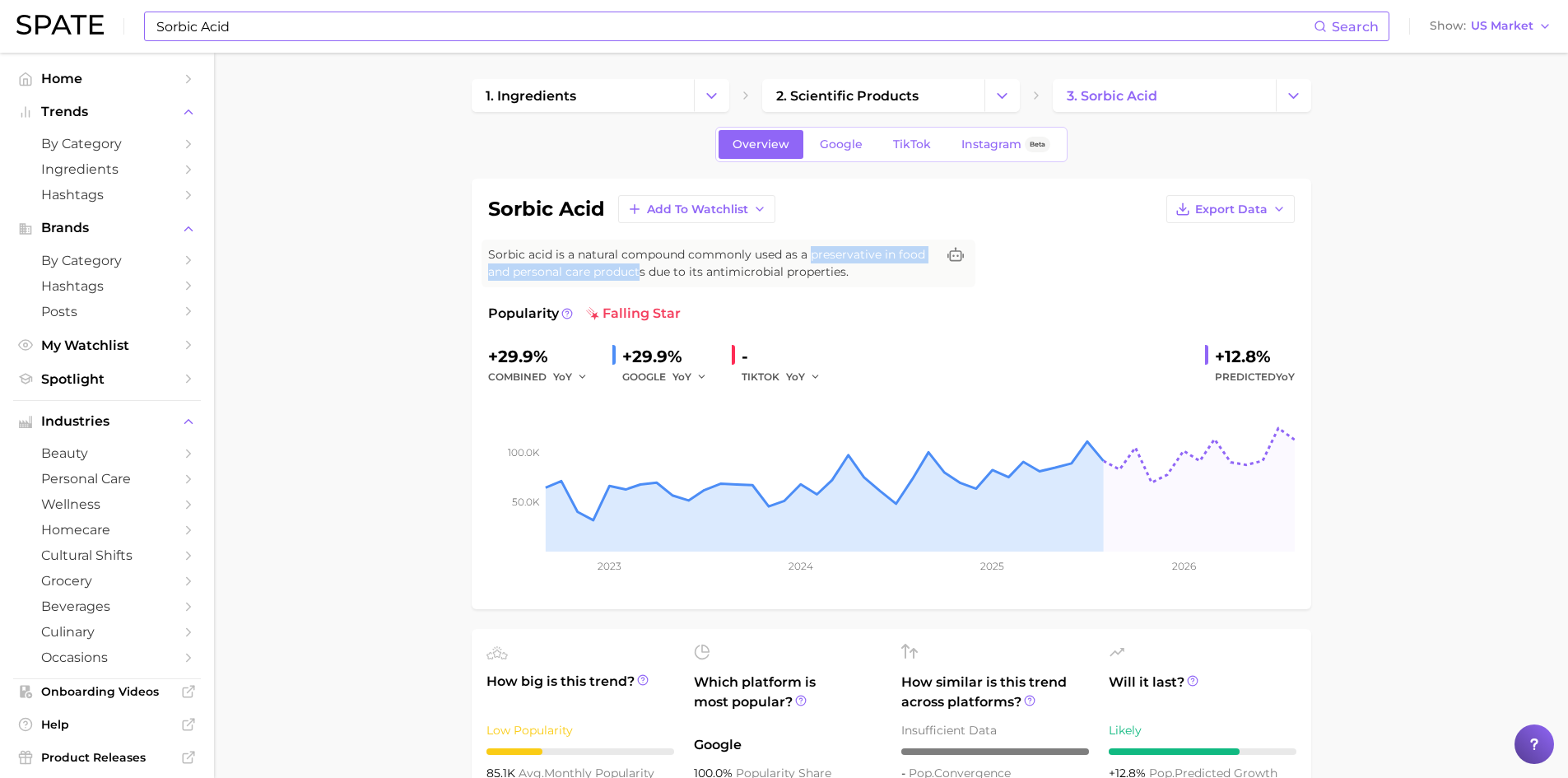
copy span "preservative in food and personal care product"
click at [796, 99] on span "2. scientific products" at bounding box center [847, 96] width 142 height 15
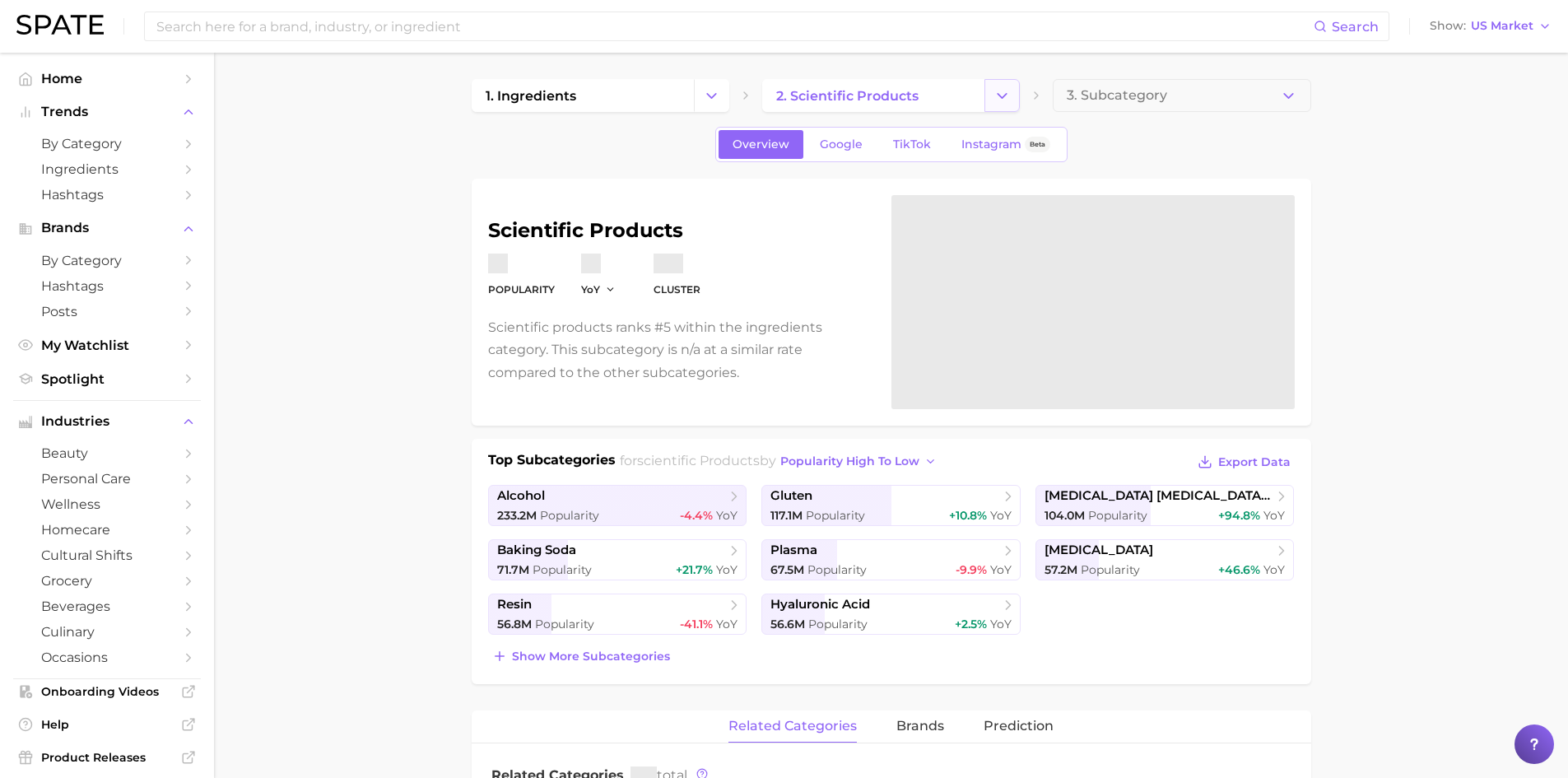
click at [1010, 96] on icon "Change Category" at bounding box center [1002, 96] width 17 height 17
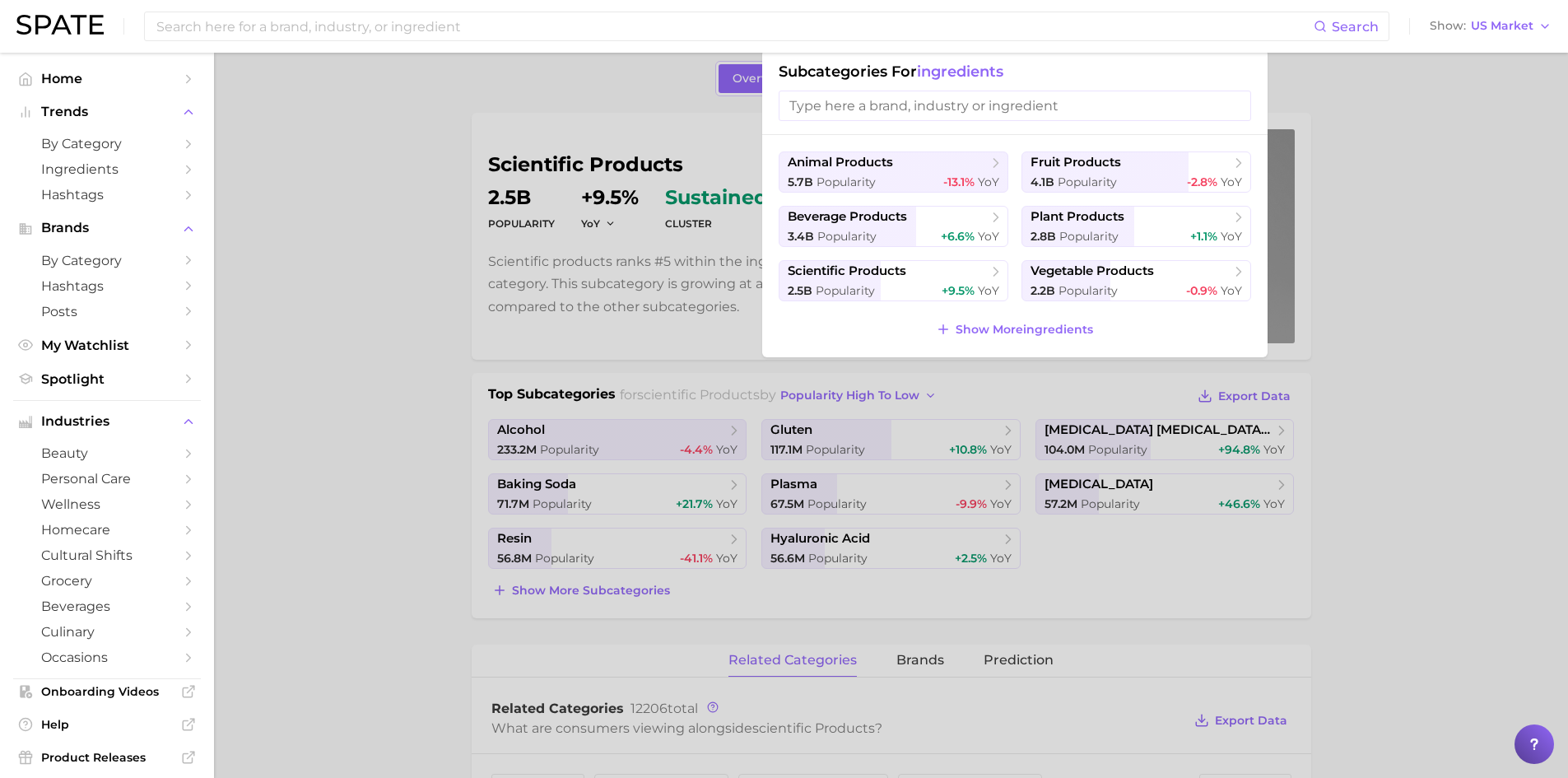
scroll to position [83, 0]
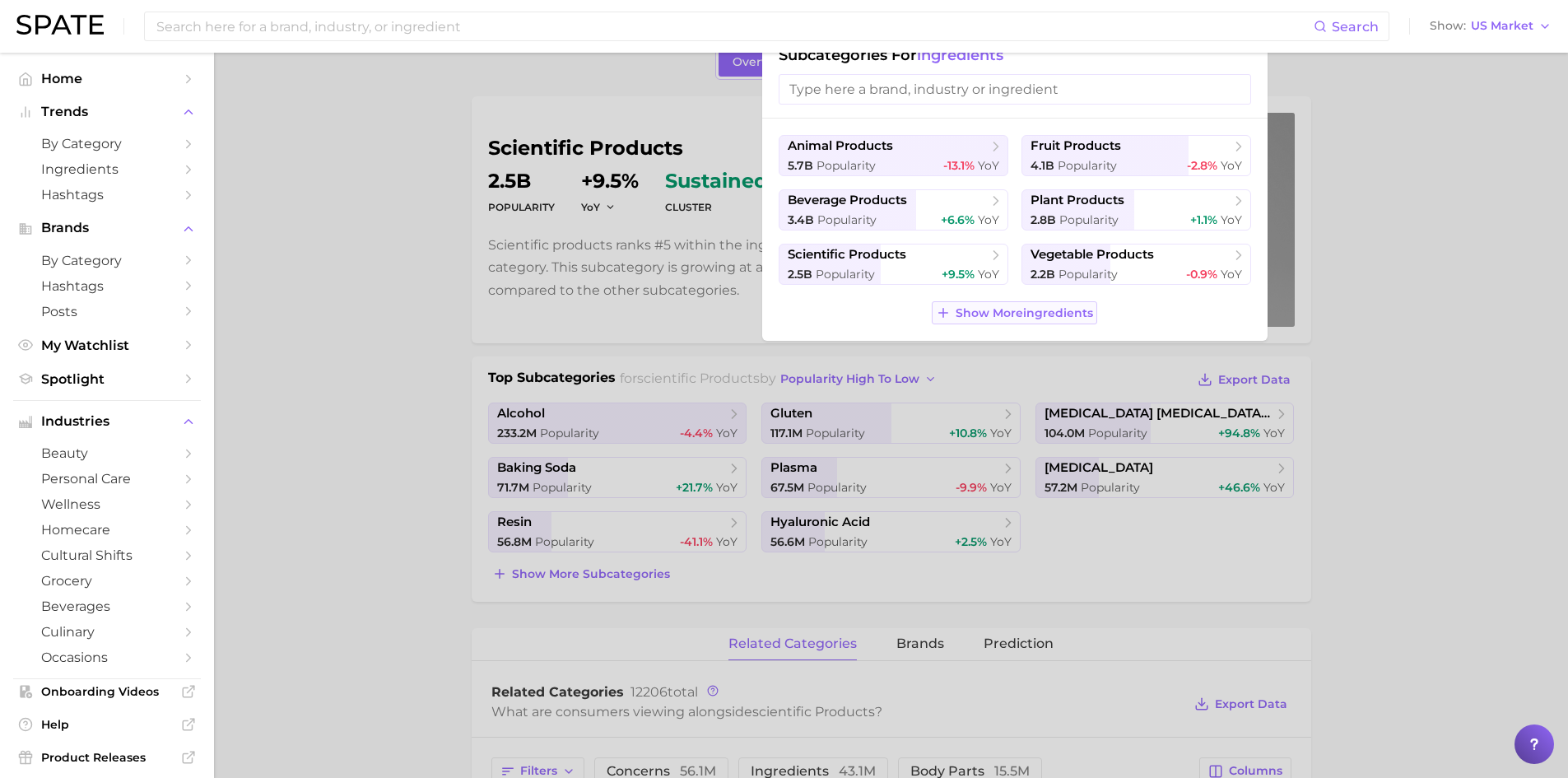
click at [979, 307] on span "Show More ingredients" at bounding box center [1023, 313] width 137 height 14
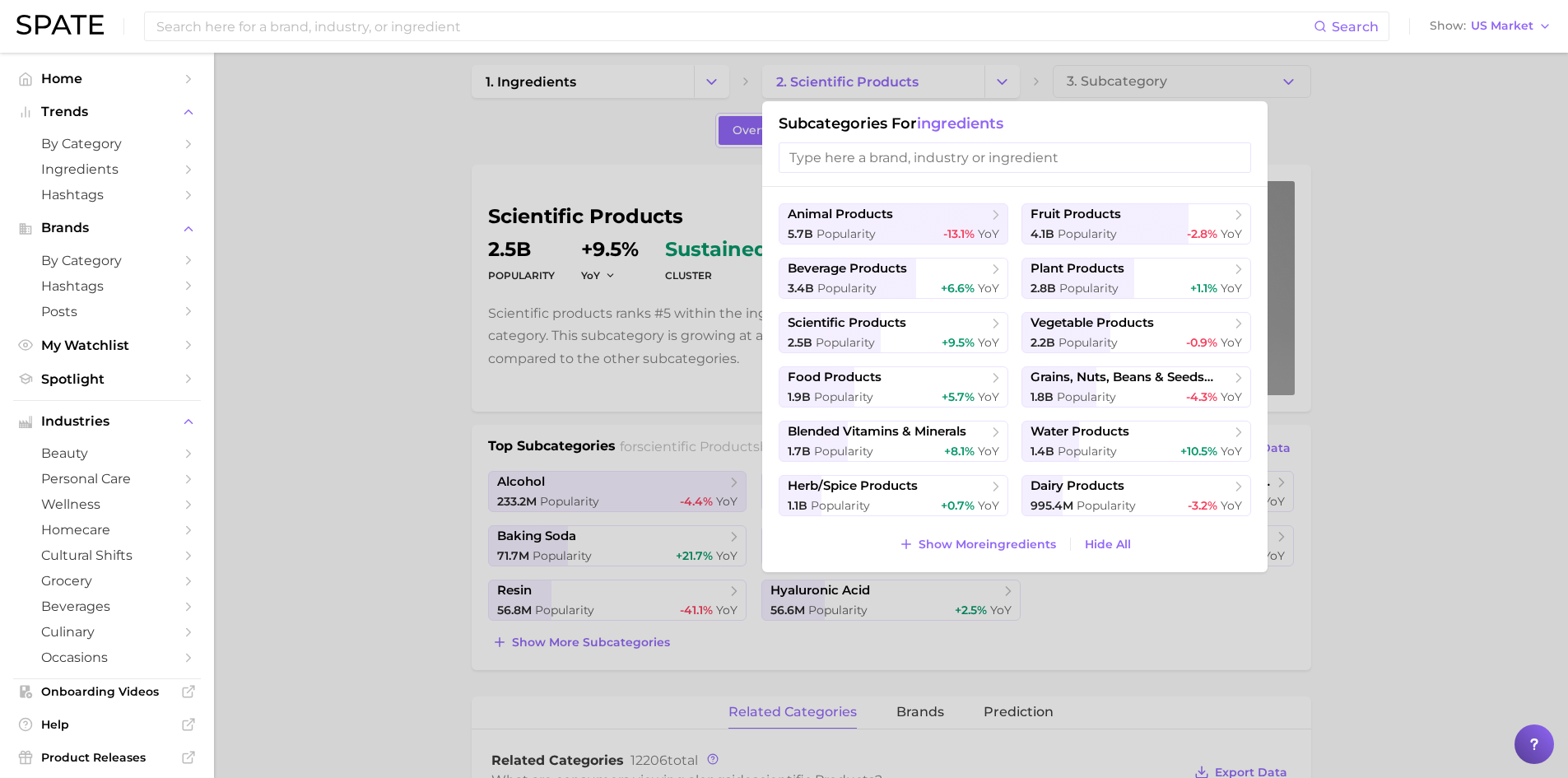
scroll to position [0, 0]
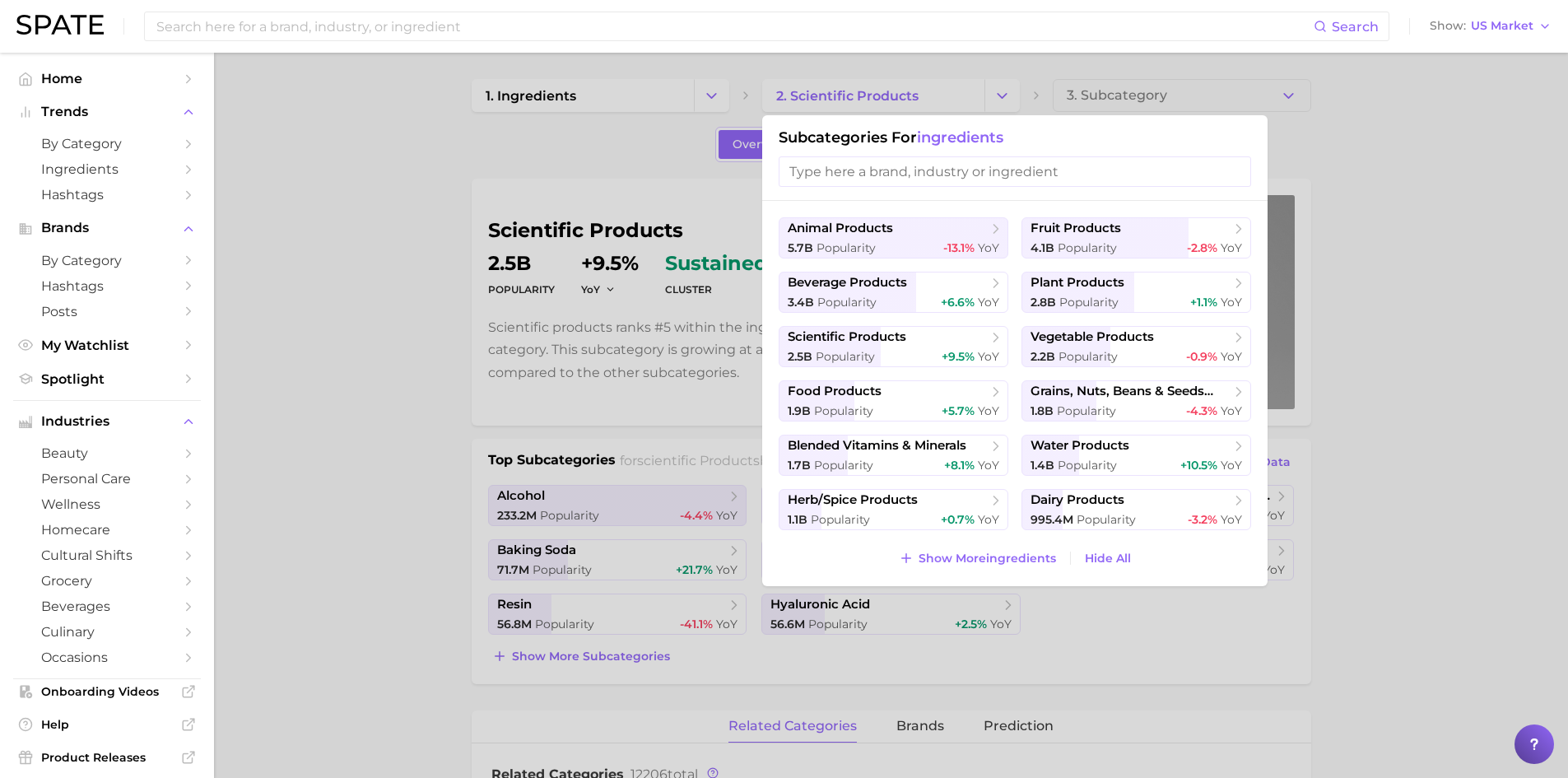
drag, startPoint x: 326, startPoint y: 149, endPoint x: 417, endPoint y: 149, distance: 91.0
click at [329, 149] on div at bounding box center [784, 389] width 1568 height 778
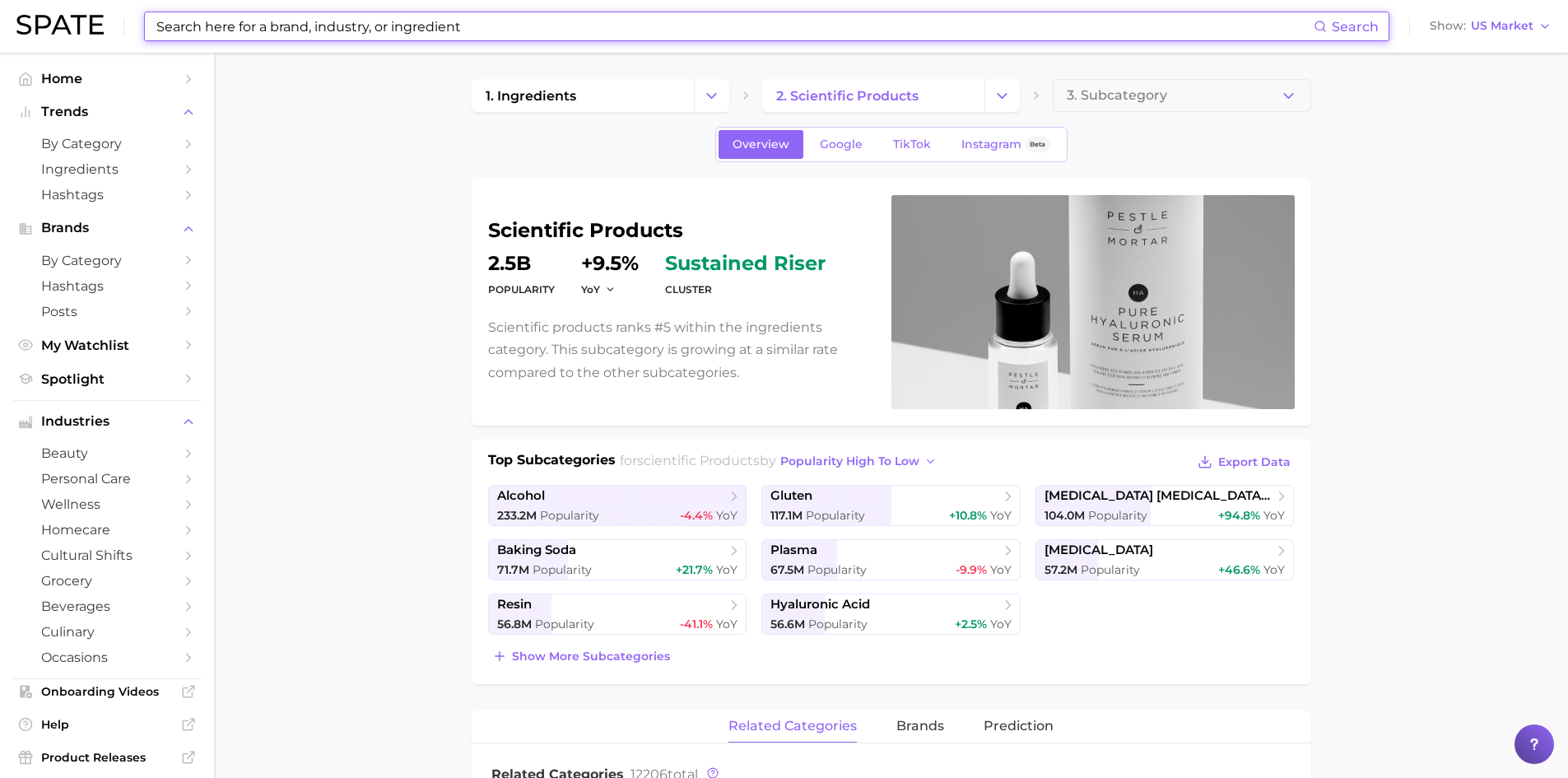
click at [316, 26] on input at bounding box center [734, 26] width 1158 height 28
click at [479, 32] on input at bounding box center [734, 26] width 1158 height 28
paste input "Sorbic Acid"
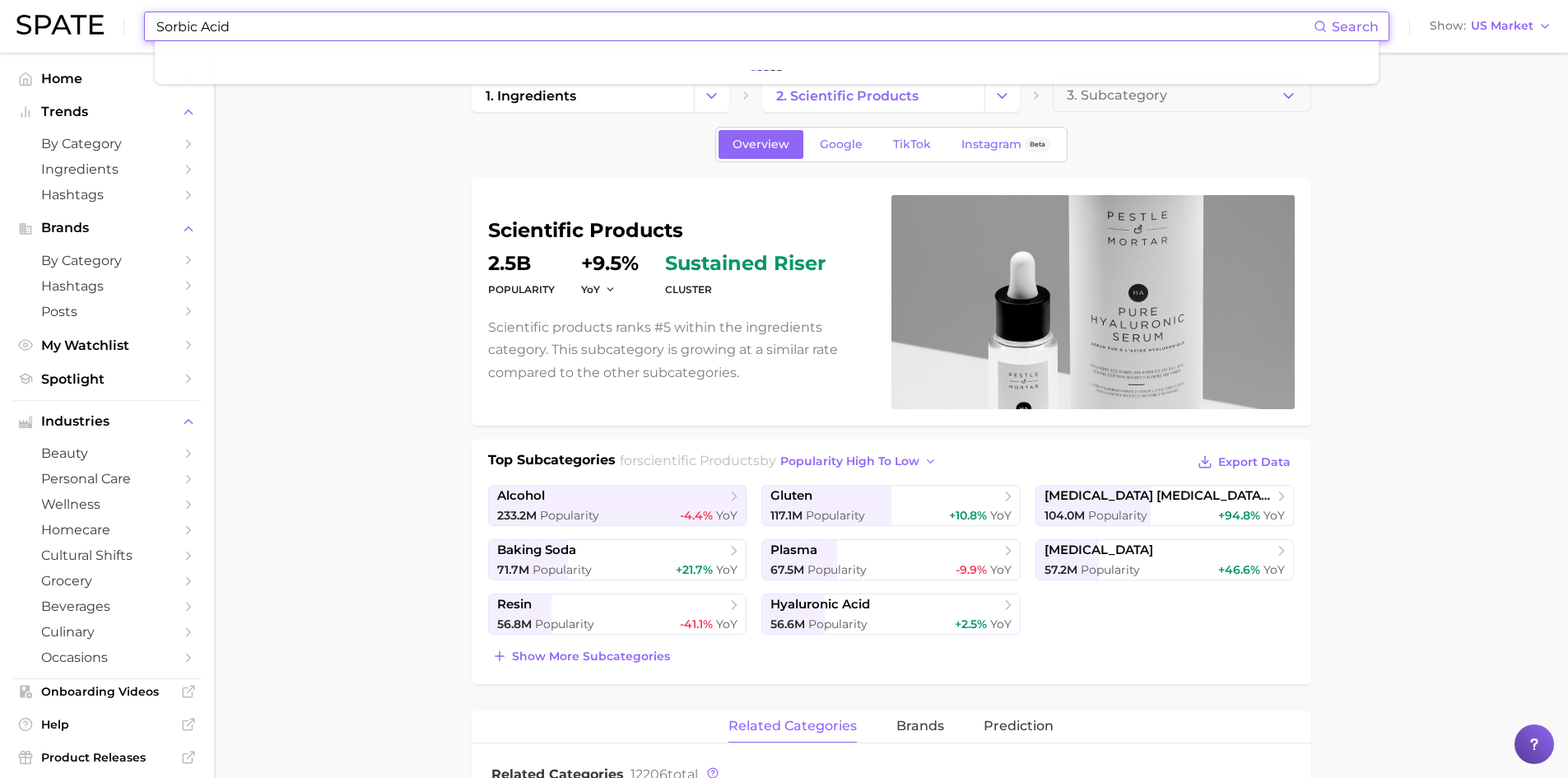
type input "Sorbic Acid"
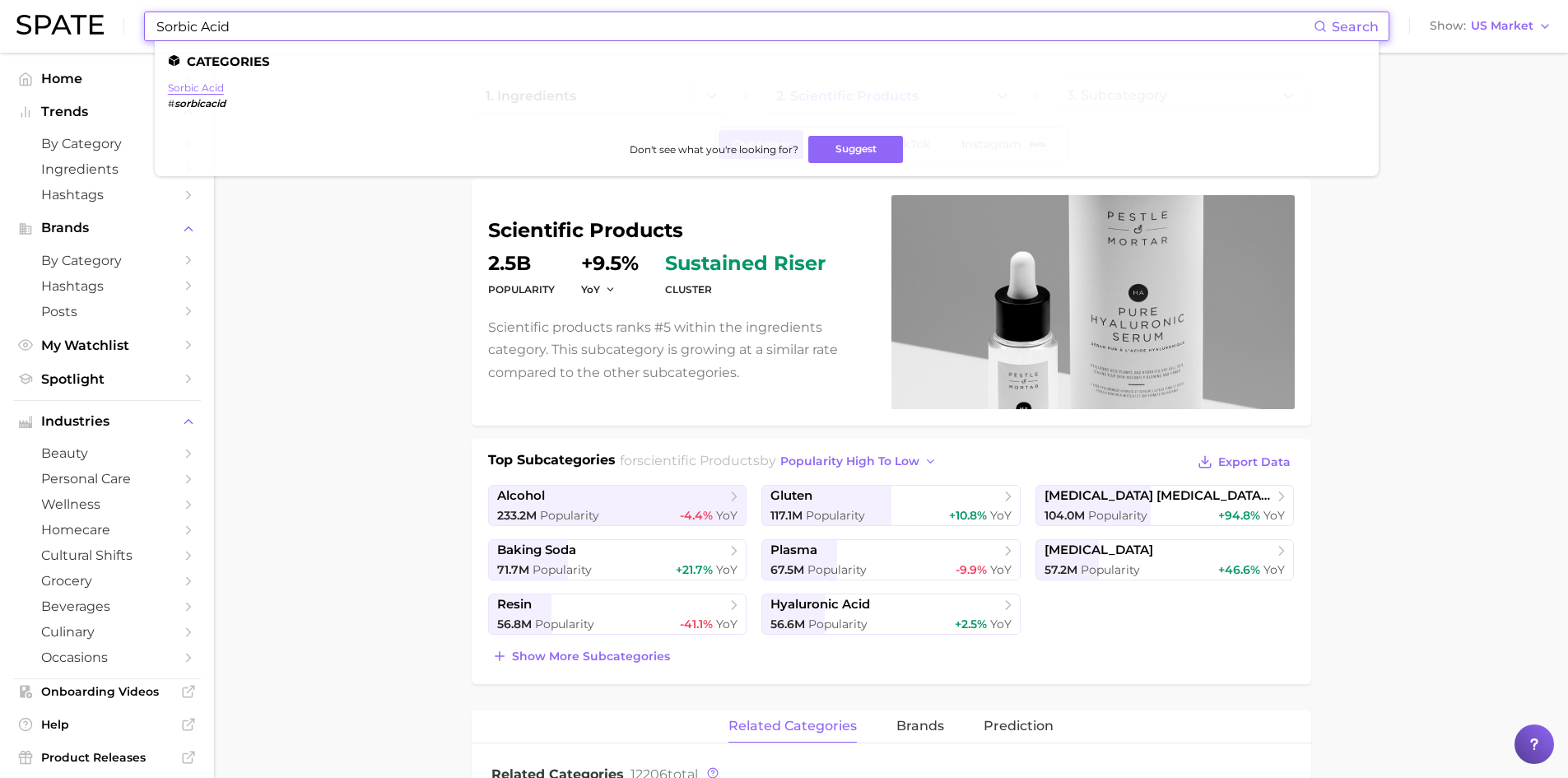
click at [185, 86] on link "sorbic acid" at bounding box center [196, 87] width 56 height 12
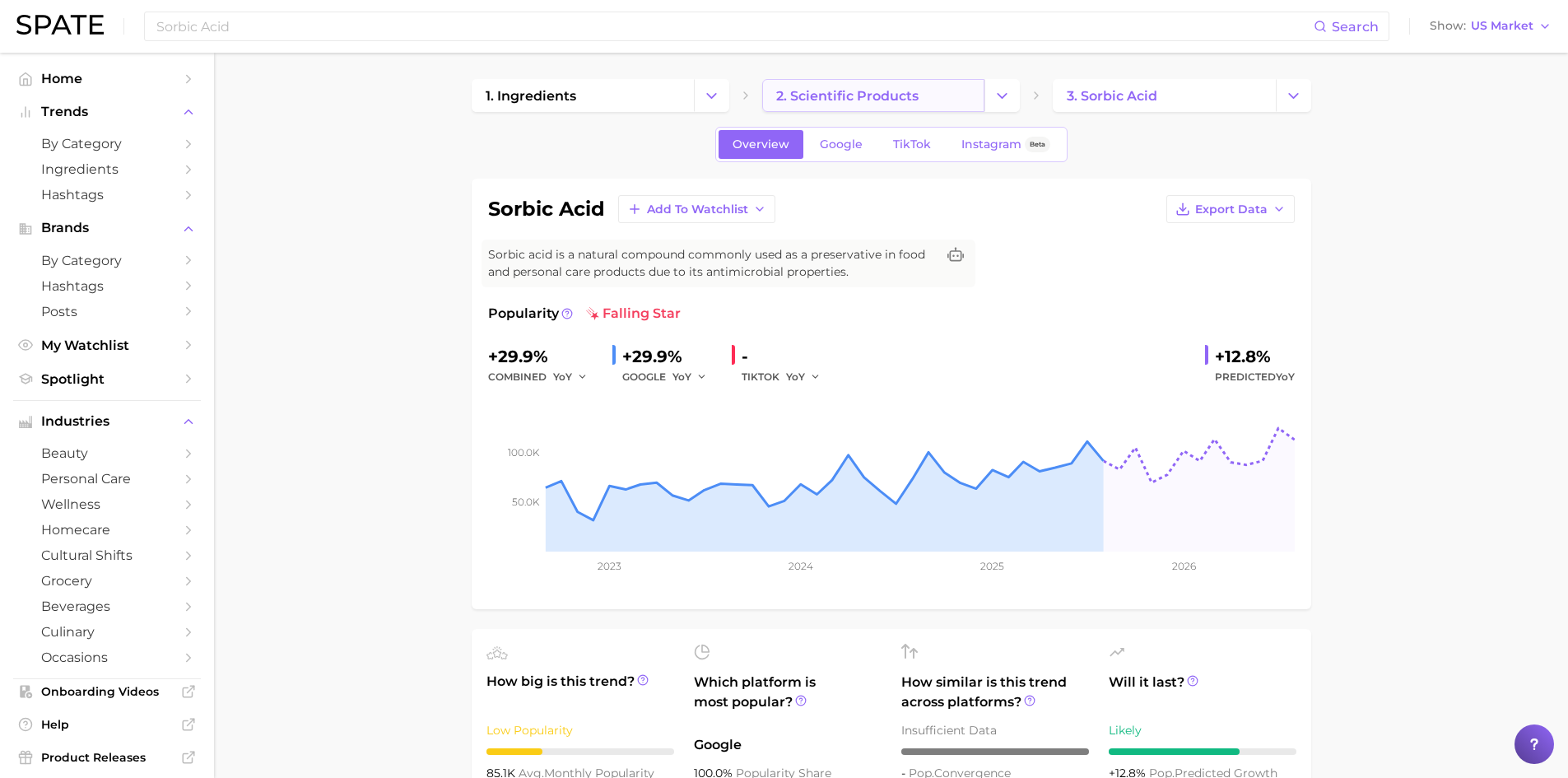
click at [822, 99] on span "2. scientific products" at bounding box center [847, 96] width 142 height 15
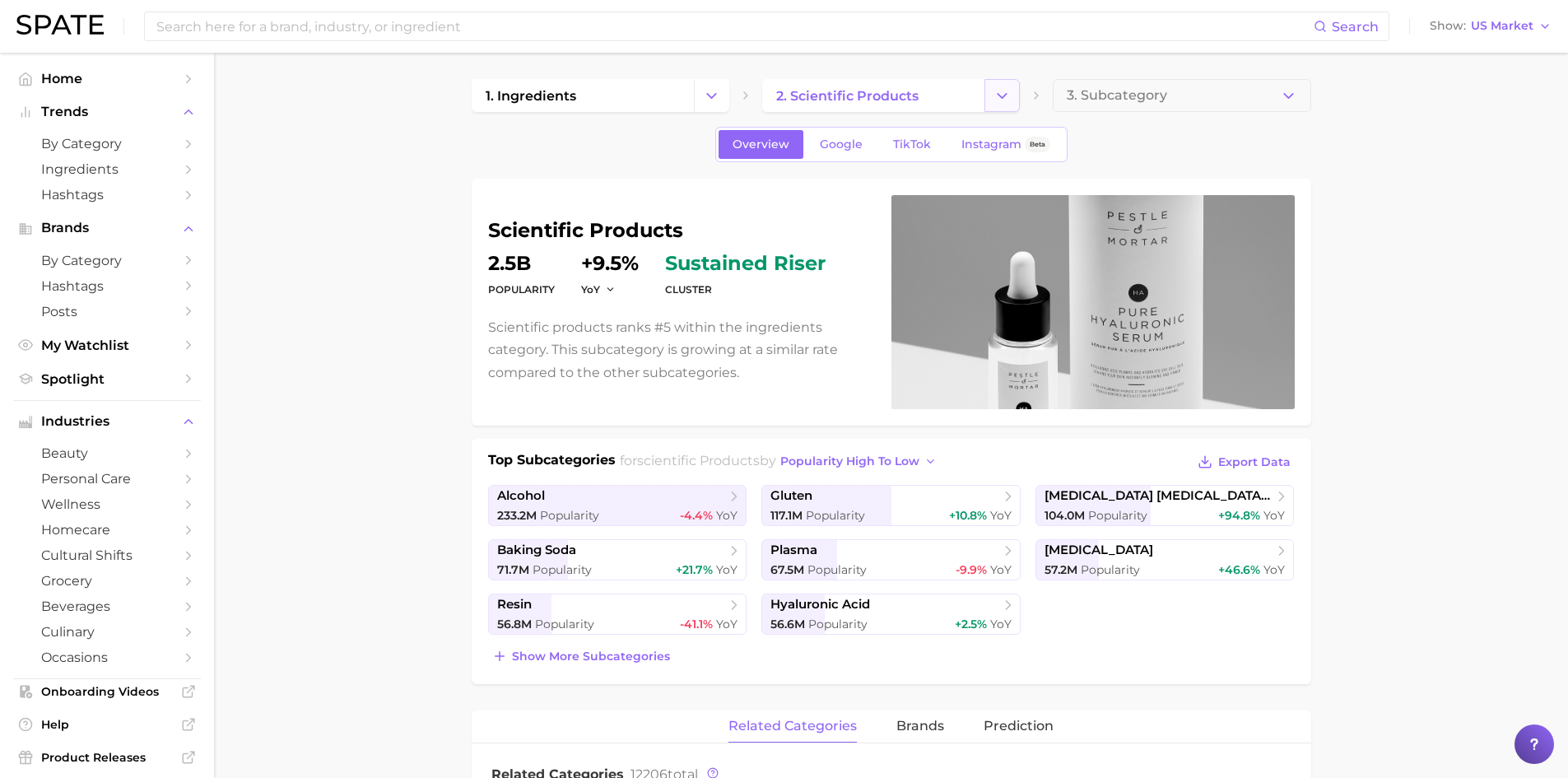
click at [1002, 97] on polyline "Change Category" at bounding box center [1001, 95] width 9 height 4
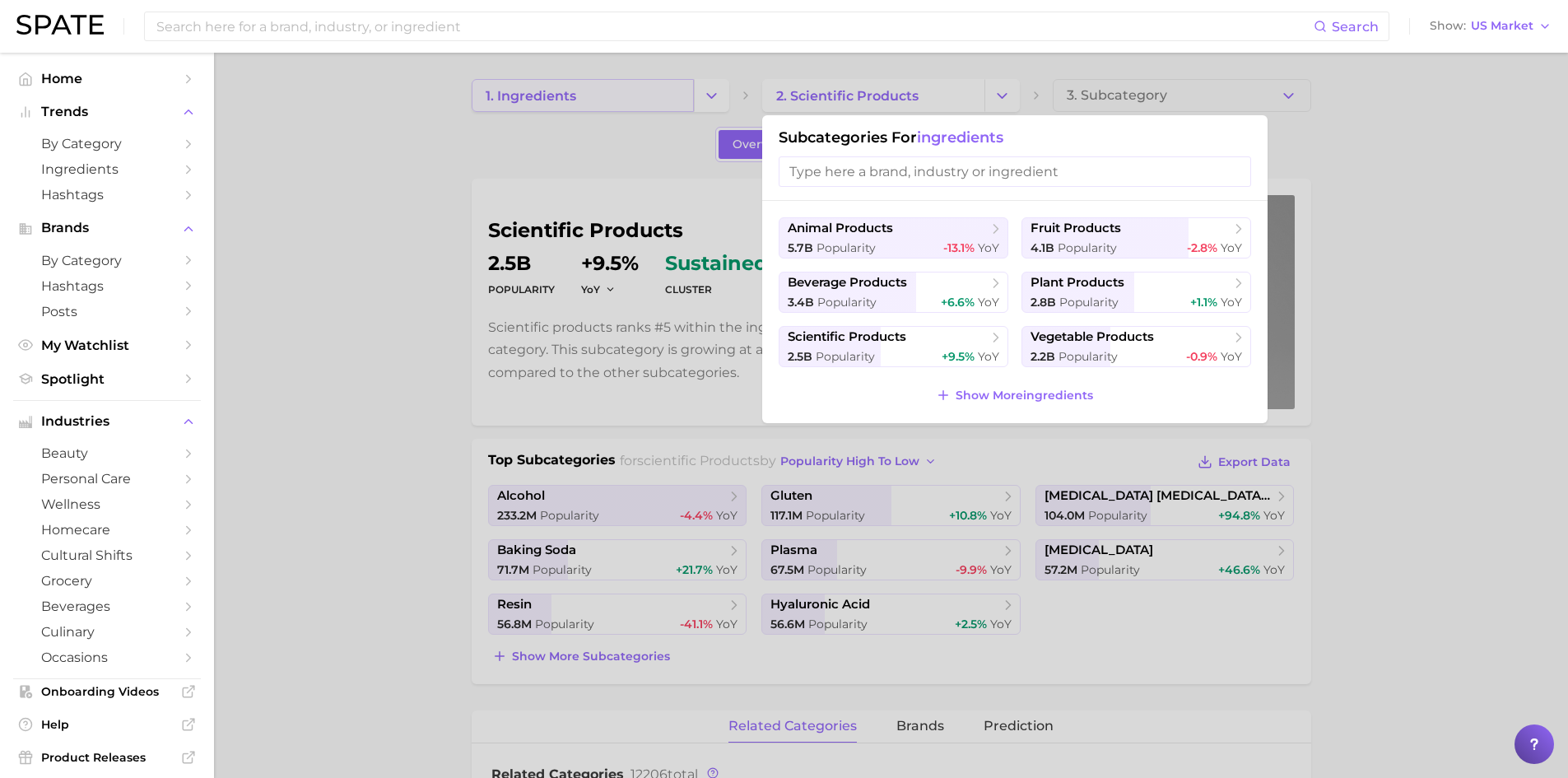
click at [573, 96] on div at bounding box center [784, 389] width 1568 height 778
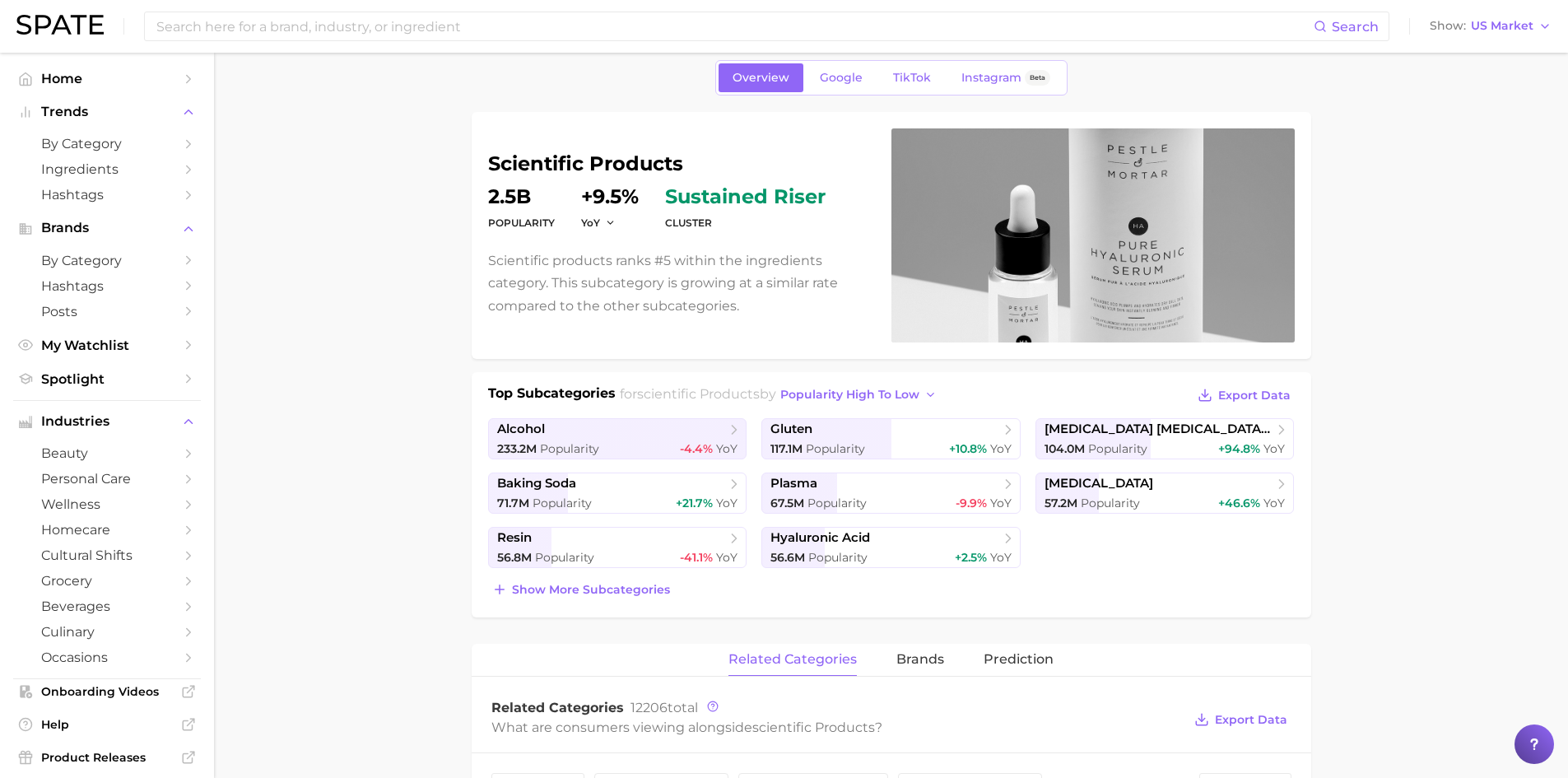
scroll to position [83, 0]
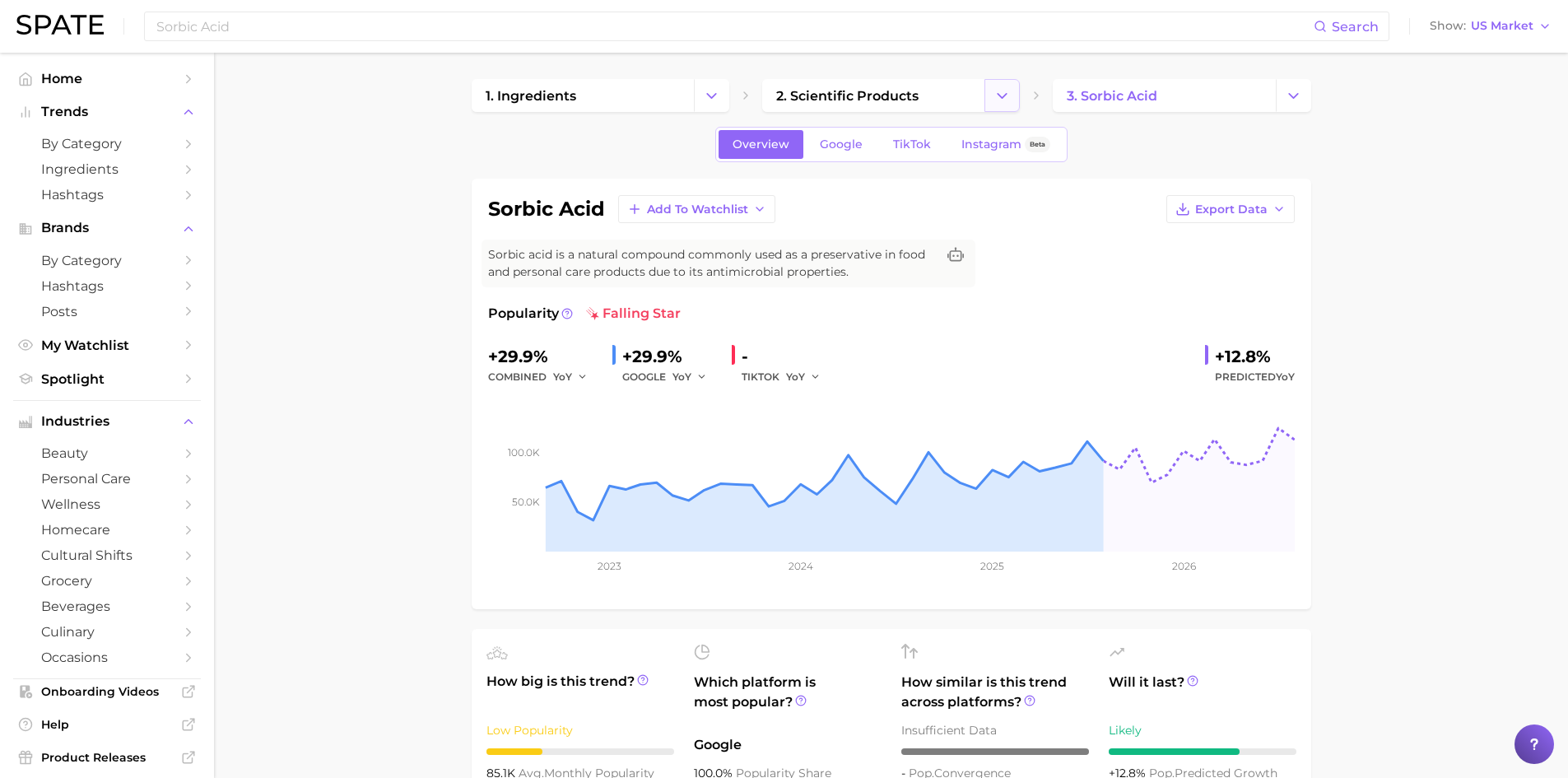
click at [1002, 102] on icon "Change Category" at bounding box center [1002, 96] width 17 height 17
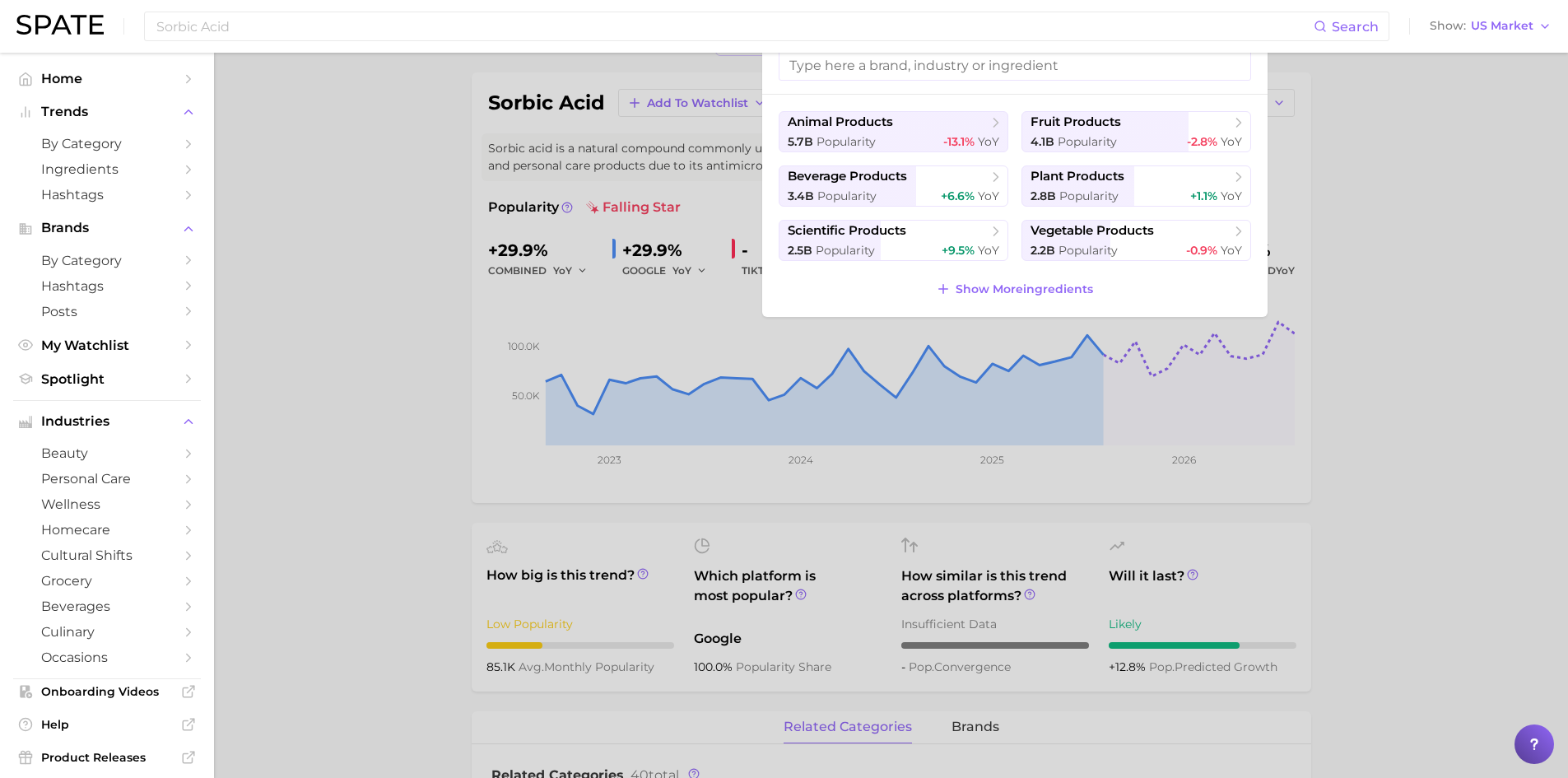
scroll to position [165, 0]
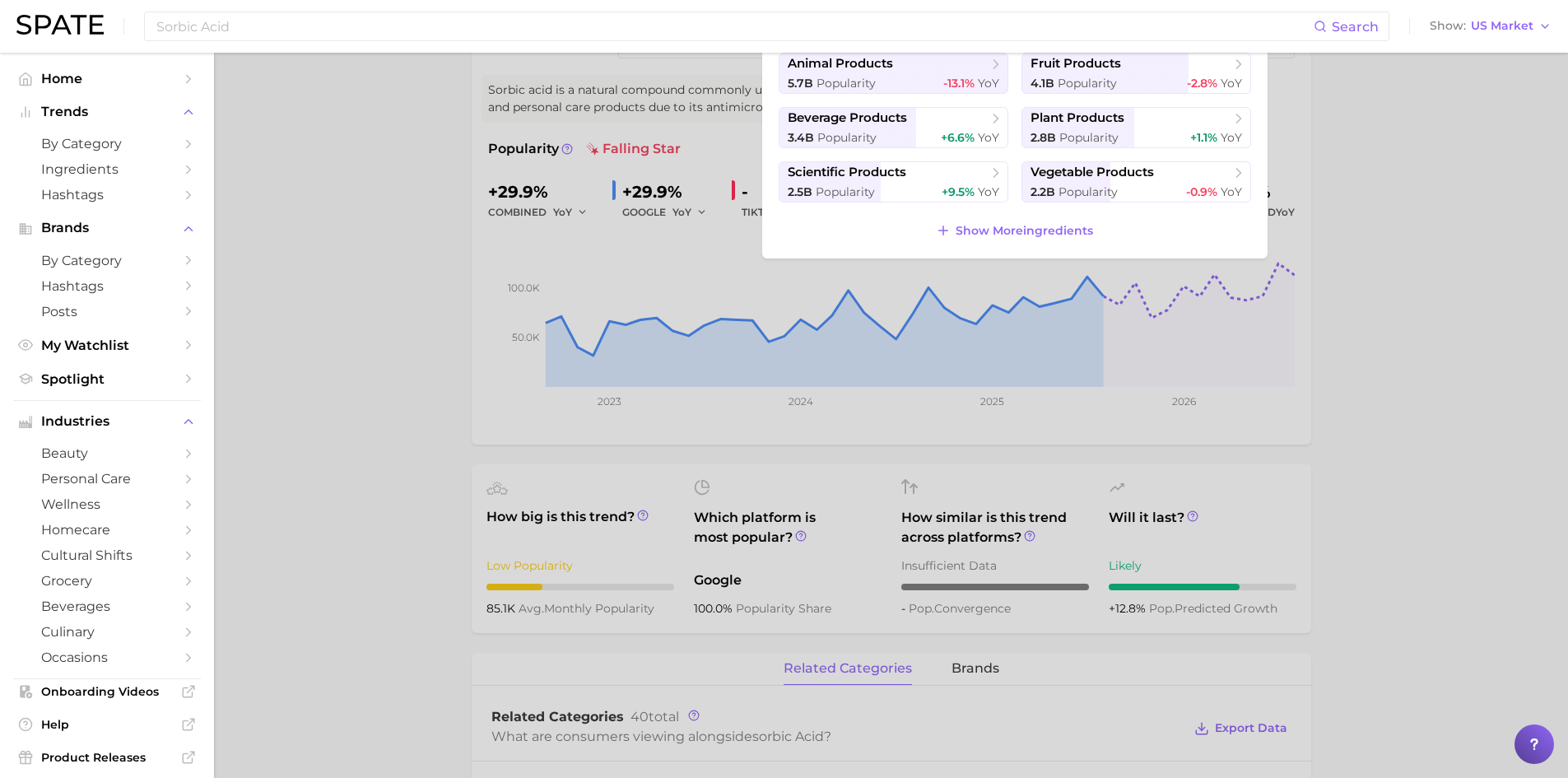
click at [372, 237] on div at bounding box center [784, 389] width 1568 height 778
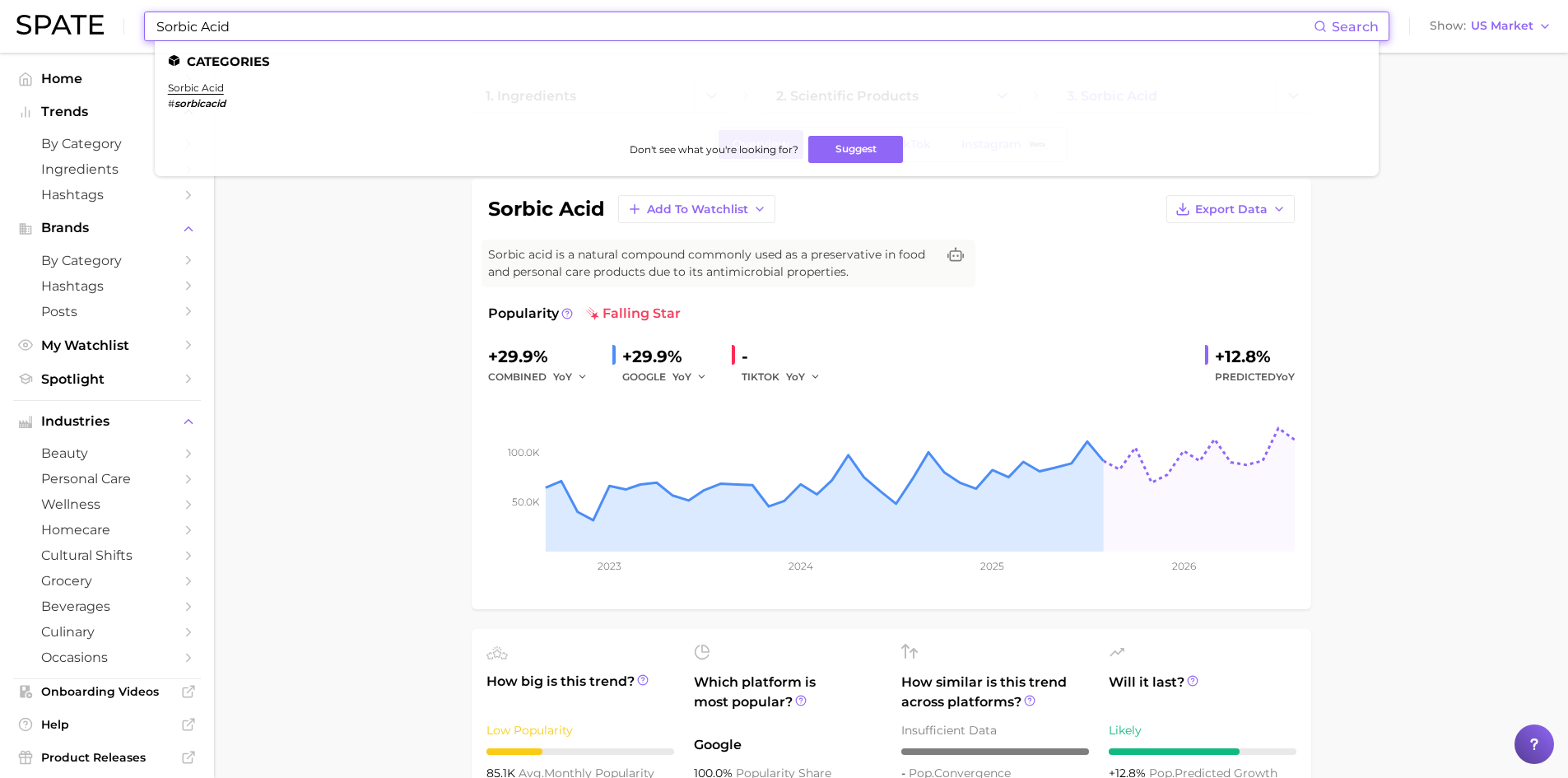
drag, startPoint x: 252, startPoint y: 25, endPoint x: 126, endPoint y: 5, distance: 127.6
click at [126, 5] on div "Sorbic Acid Search Categories sorbic acid # sorbicacid Don't see what you're lo…" at bounding box center [784, 26] width 1534 height 53
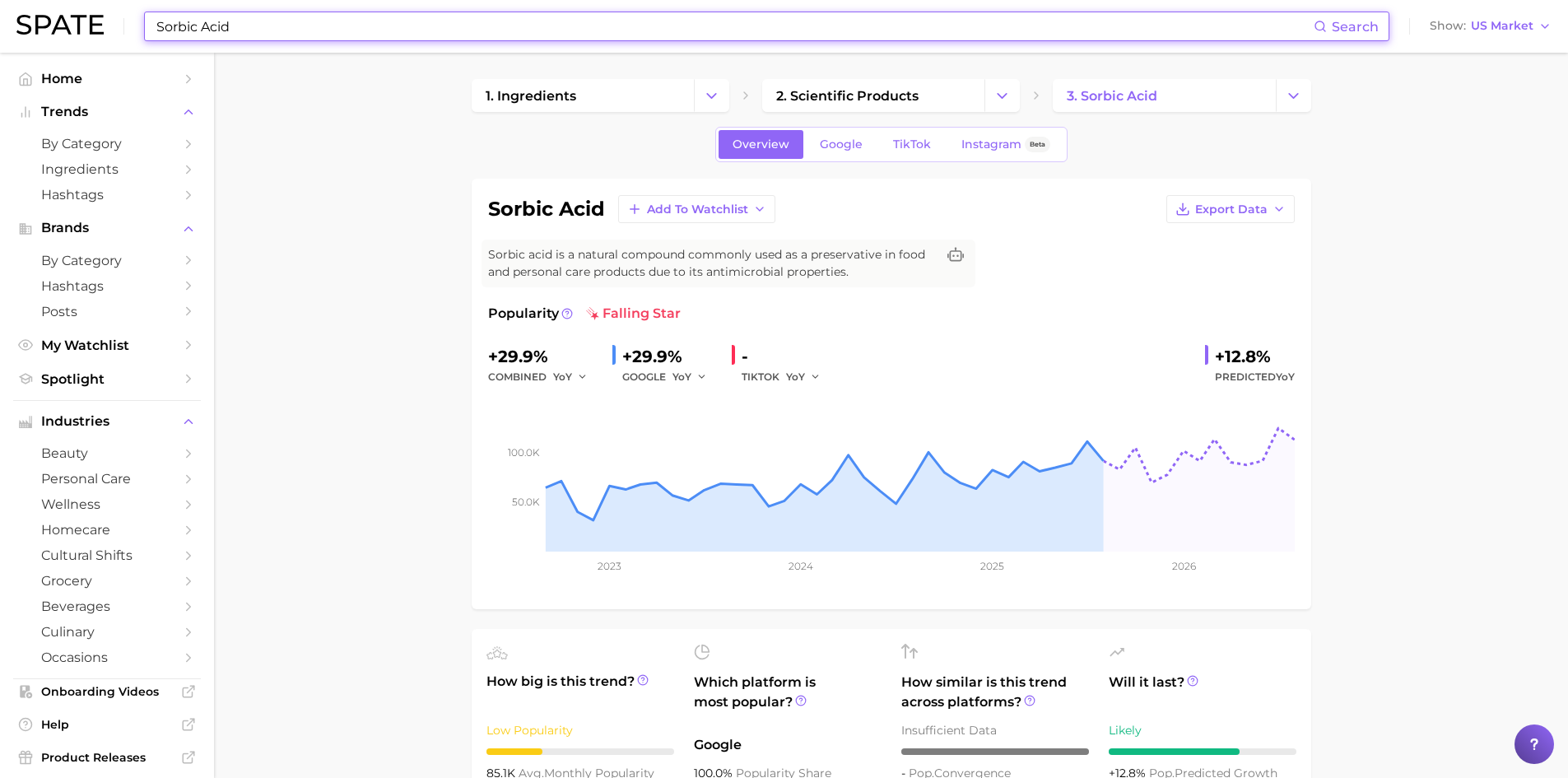
paste input "Apium Graveolens Seed Extract"
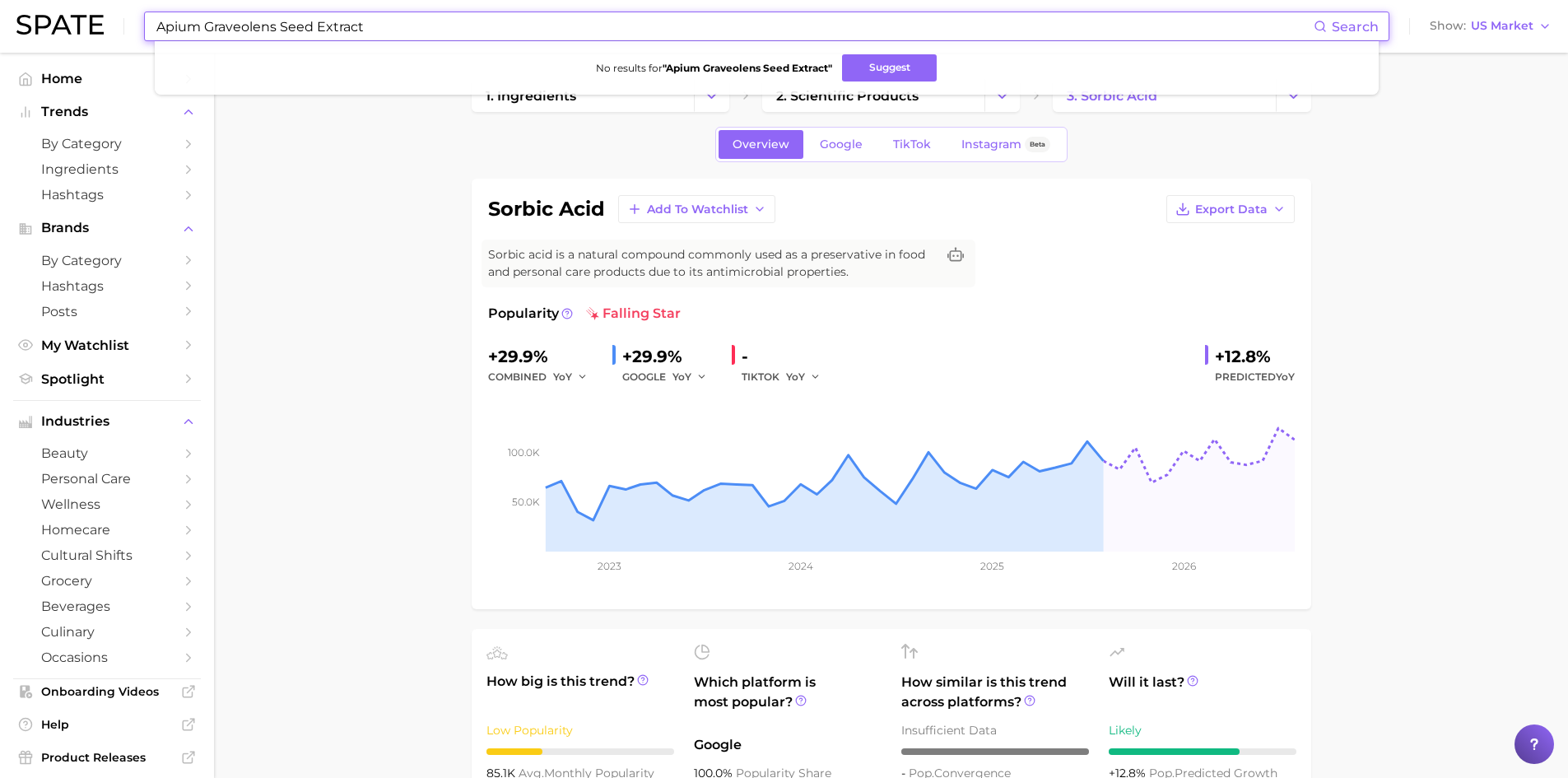
drag, startPoint x: 279, startPoint y: 31, endPoint x: 412, endPoint y: 48, distance: 134.1
click at [412, 41] on div "Apium Graveolens Seed Extract Search No results for " Apium Graveolens Seed Ext…" at bounding box center [766, 26] width 1245 height 30
type input "A"
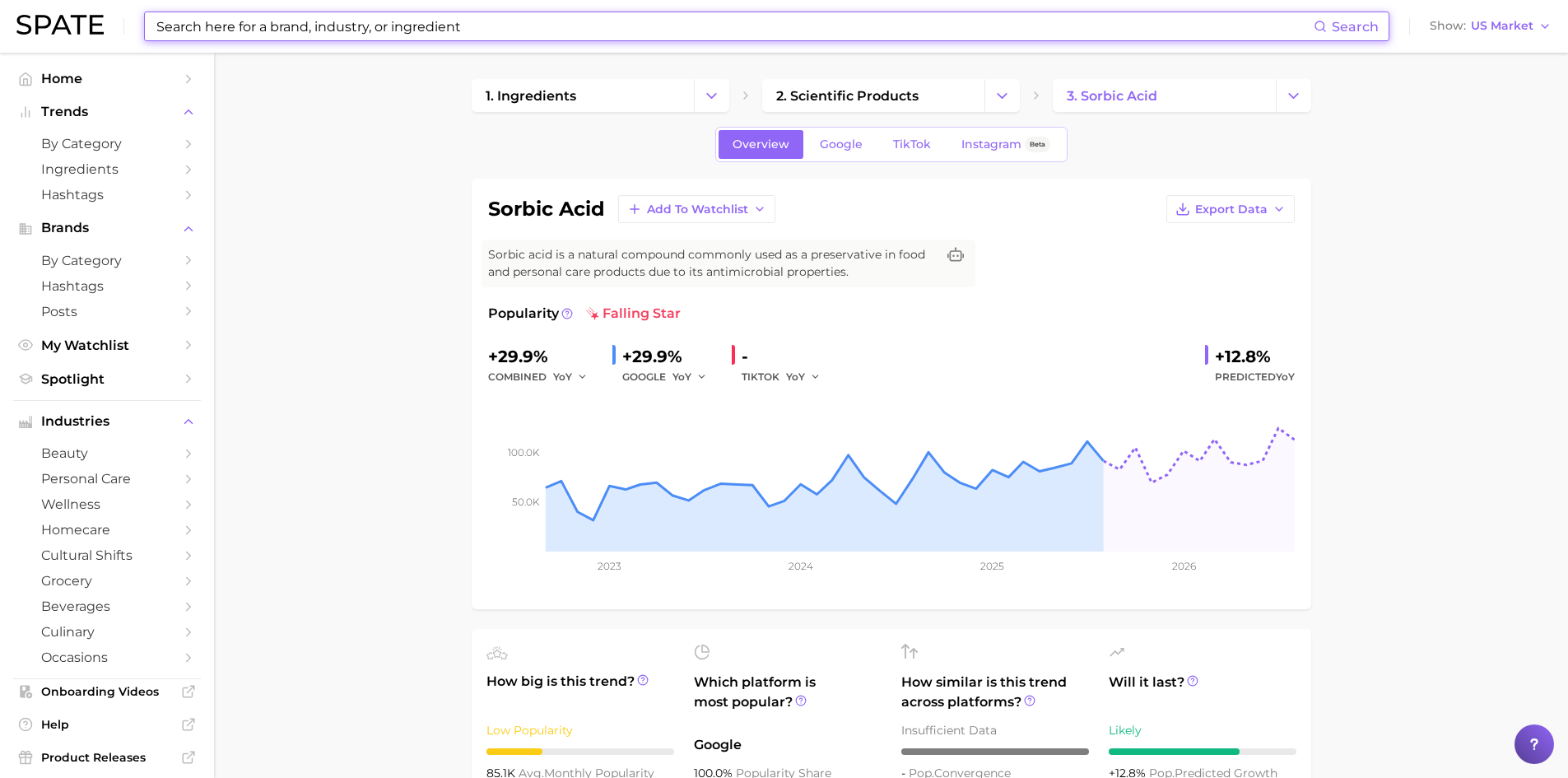
paste input "Celery) Seed Extract"
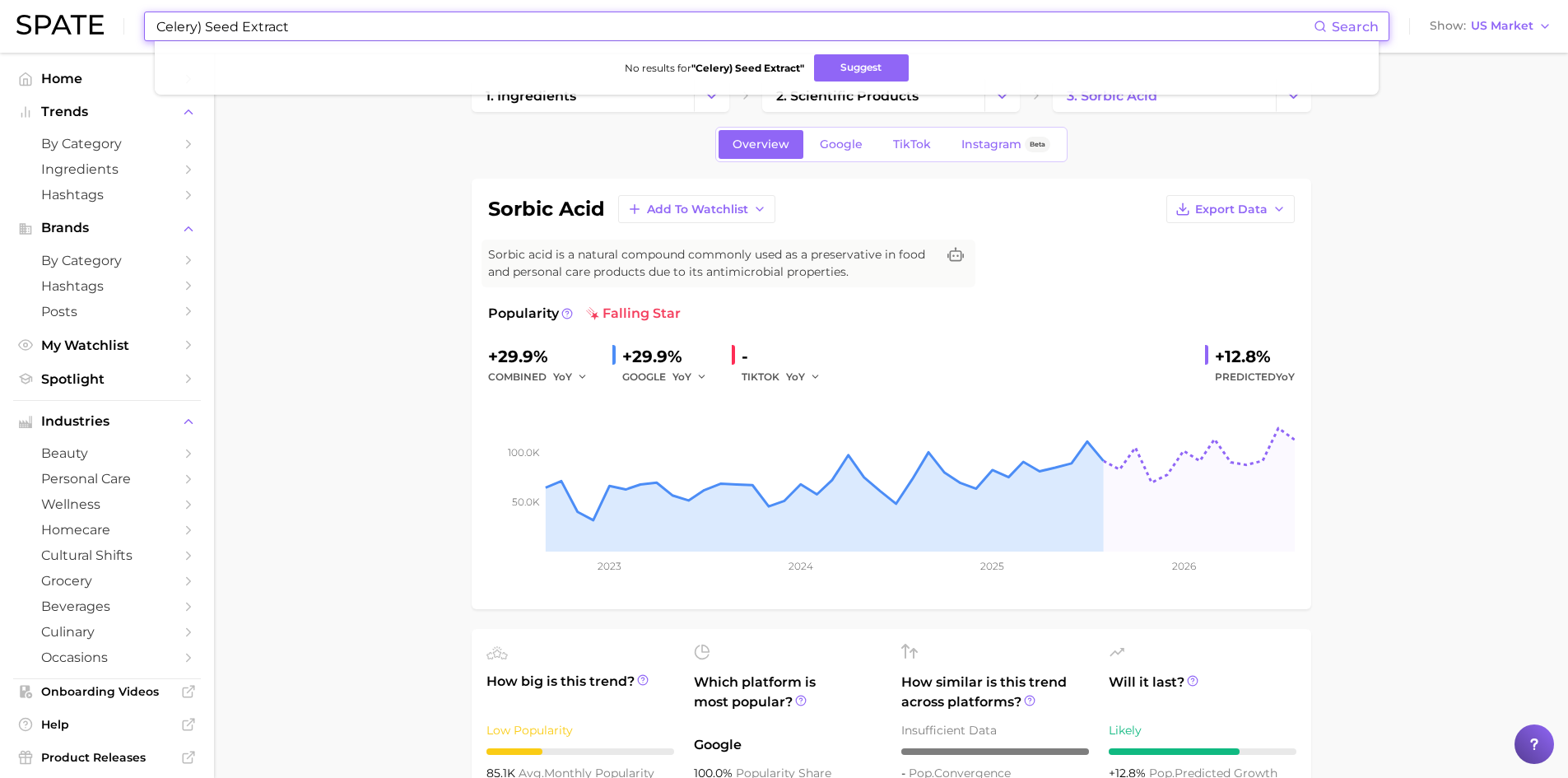
click at [199, 26] on input "Celery) Seed Extract" at bounding box center [734, 26] width 1158 height 28
click at [257, 30] on input "Celery Seed Extract" at bounding box center [734, 26] width 1158 height 28
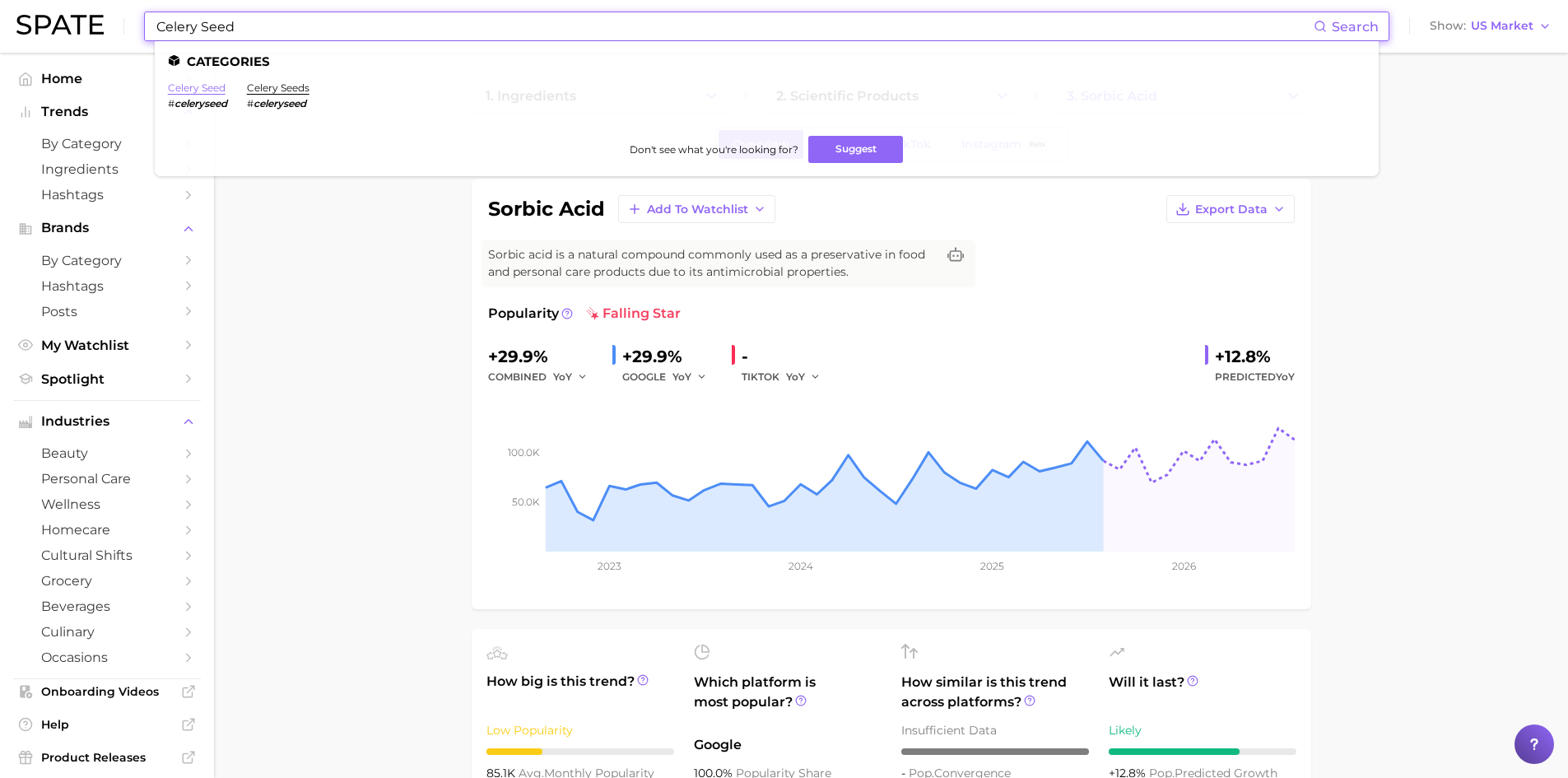
type input "Celery Seed"
click at [200, 91] on link "celery seed" at bounding box center [197, 87] width 58 height 12
